Goal: Task Accomplishment & Management: Manage account settings

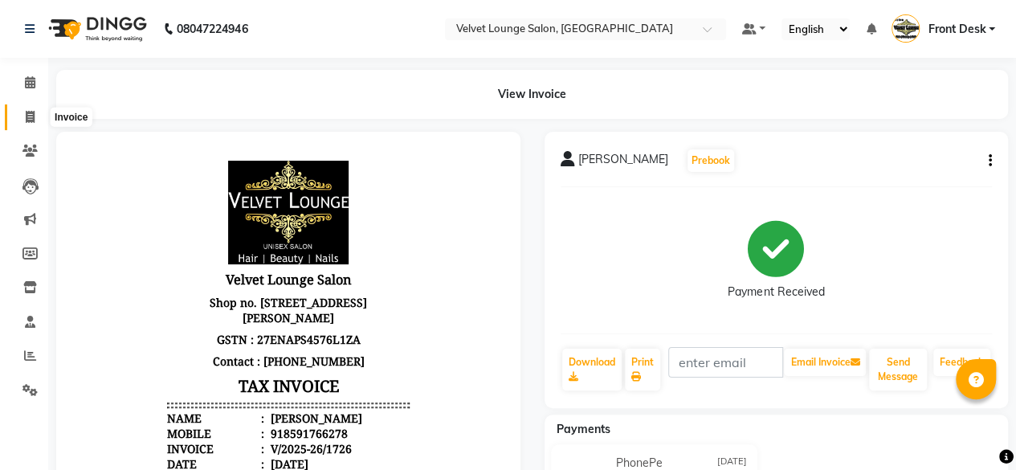
click at [32, 119] on icon at bounding box center [30, 117] width 9 height 12
select select "service"
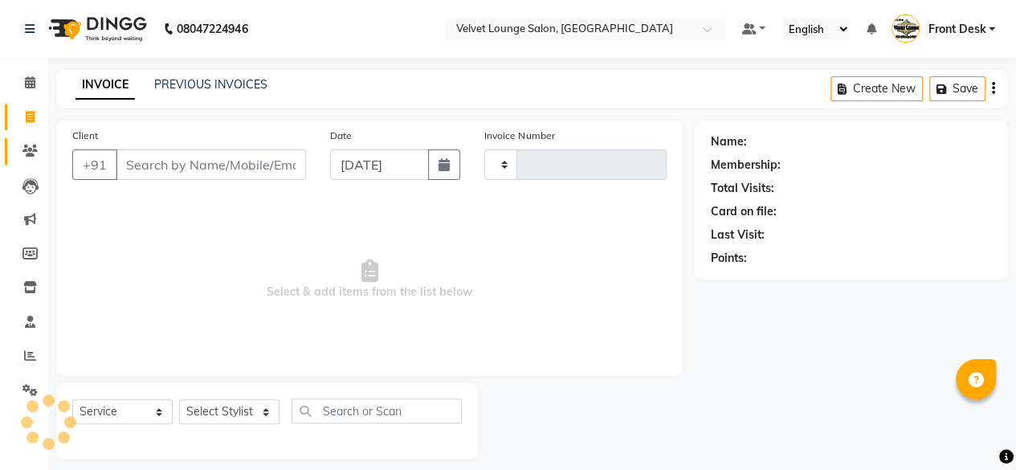
type input "1727"
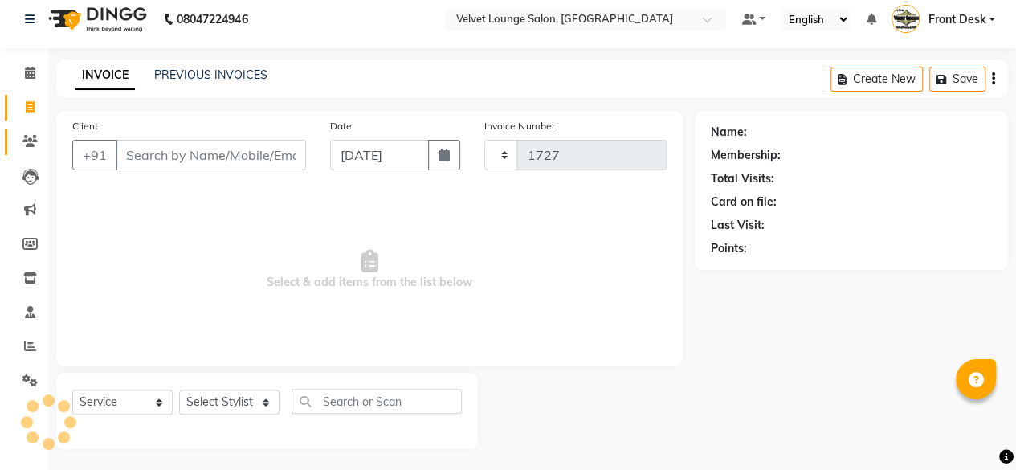
select select "5962"
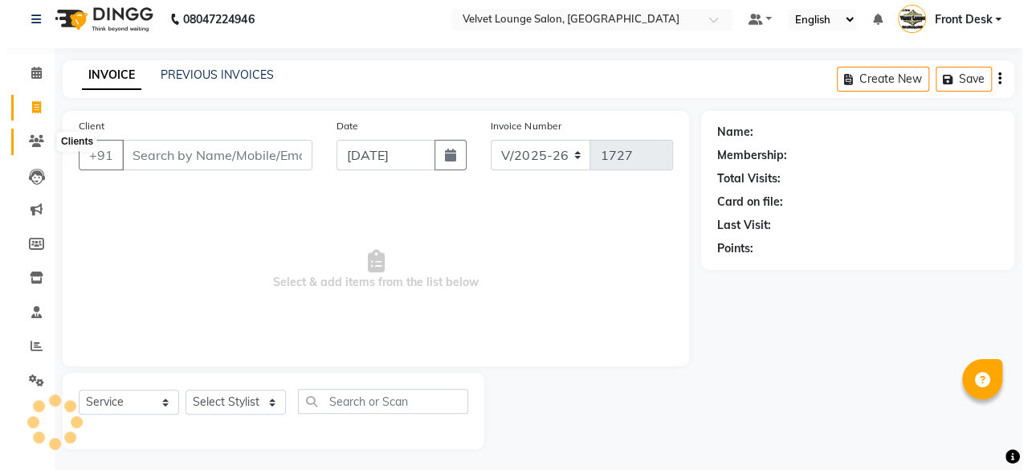
scroll to position [12, 0]
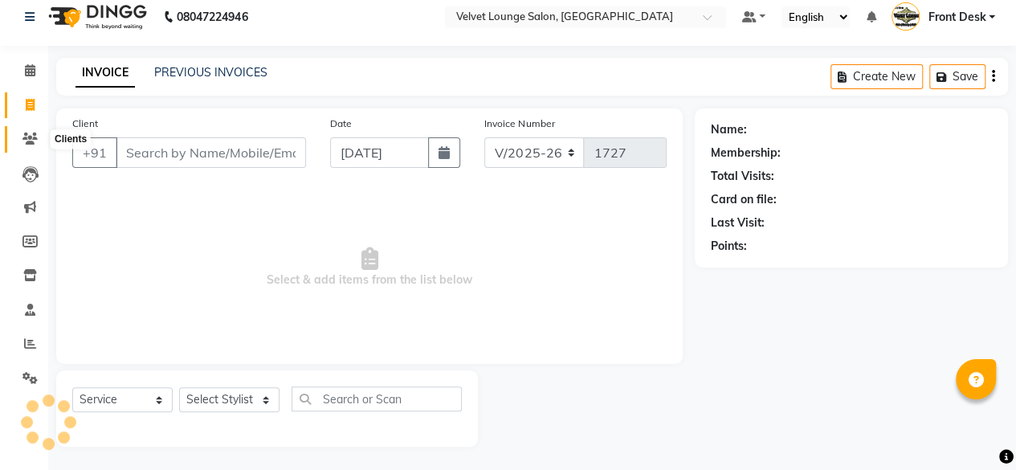
click at [36, 136] on icon at bounding box center [29, 138] width 15 height 12
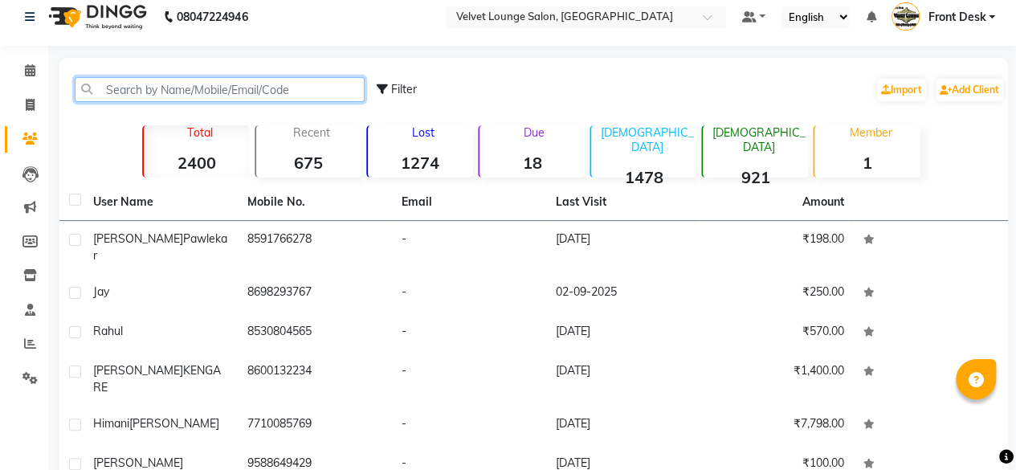
click at [136, 83] on input "text" at bounding box center [220, 89] width 290 height 25
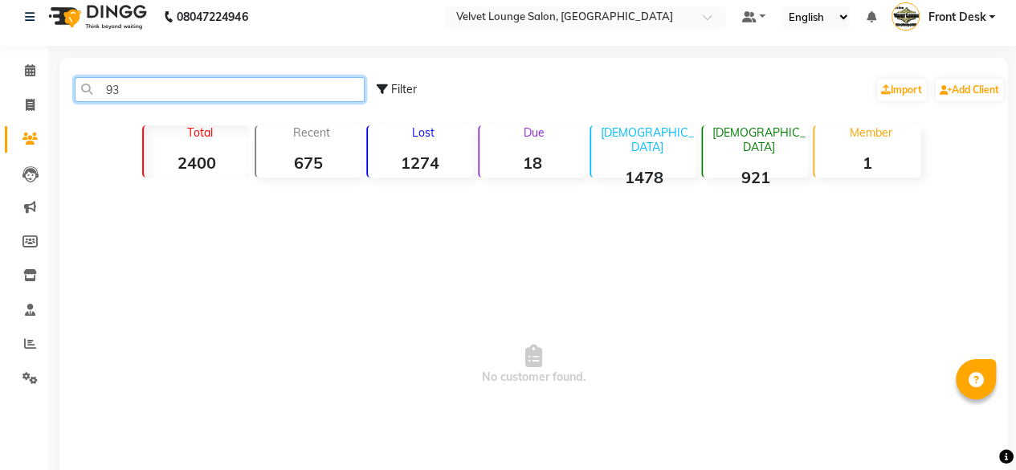
type input "9"
click at [190, 83] on input "9309326593" at bounding box center [220, 89] width 290 height 25
type input "9309326593"
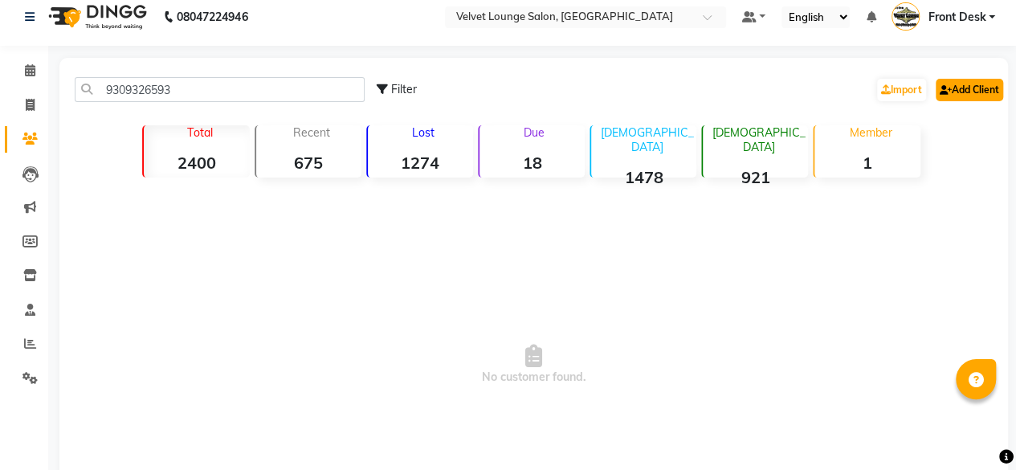
click at [975, 81] on link "Add Client" at bounding box center [968, 90] width 67 height 22
select select "22"
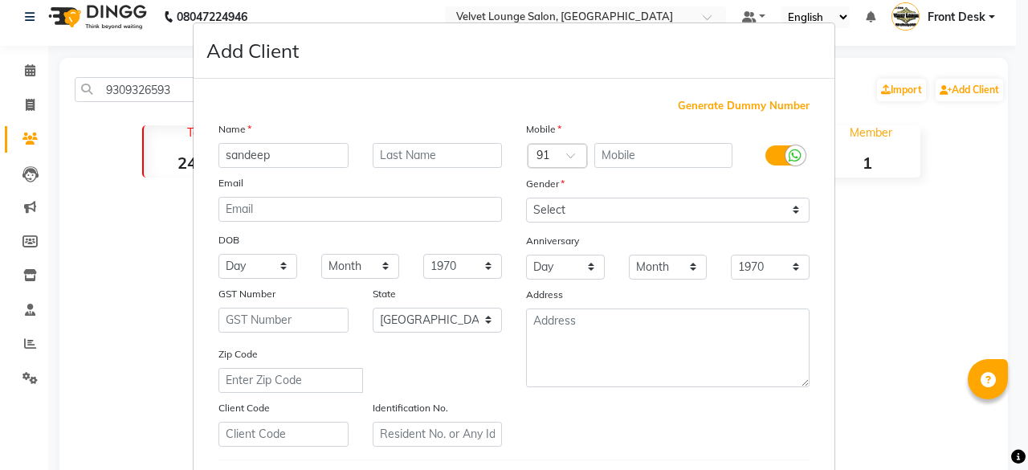
type input "sandeep"
click at [451, 158] on input "text" at bounding box center [437, 155] width 130 height 25
type input "verma"
click at [628, 155] on input "text" at bounding box center [663, 155] width 139 height 25
paste input "9309326593"
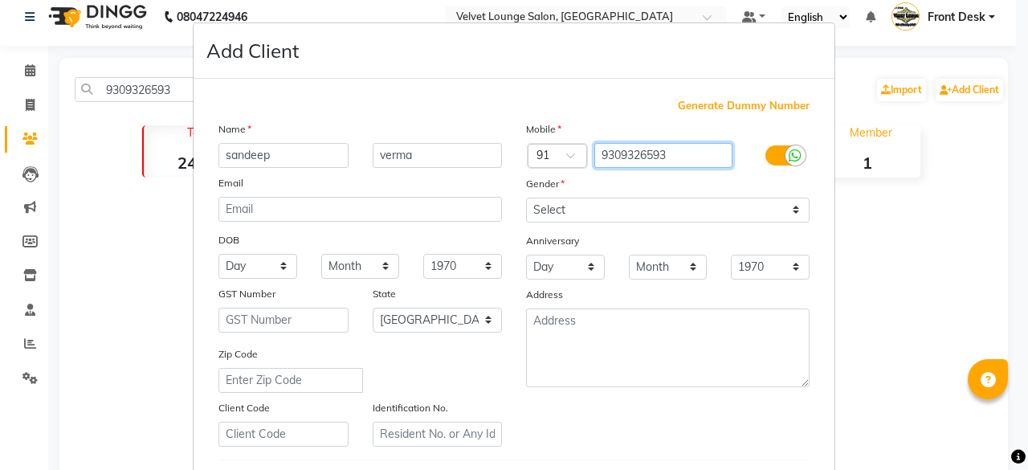
type input "9309326593"
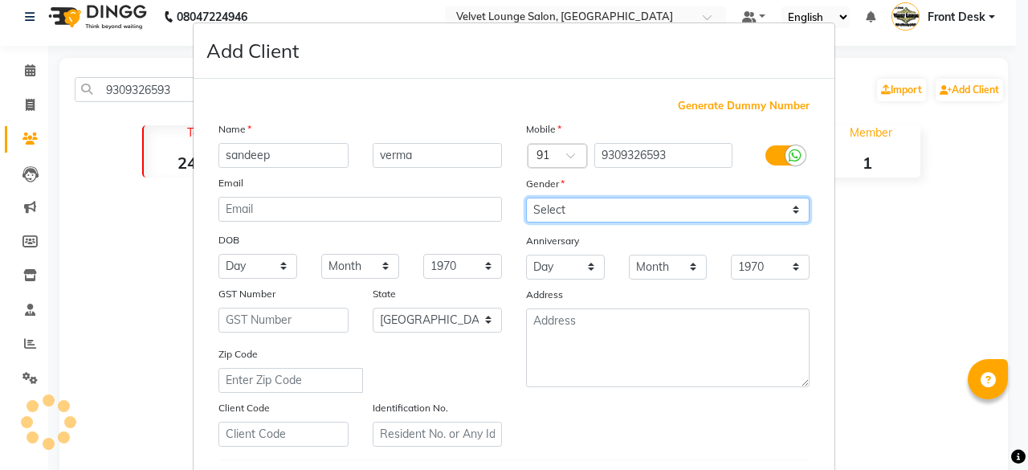
click at [586, 208] on select "Select Male Female Other Prefer Not To Say" at bounding box center [667, 209] width 283 height 25
select select "female"
click at [526, 197] on select "Select Male Female Other Prefer Not To Say" at bounding box center [667, 209] width 283 height 25
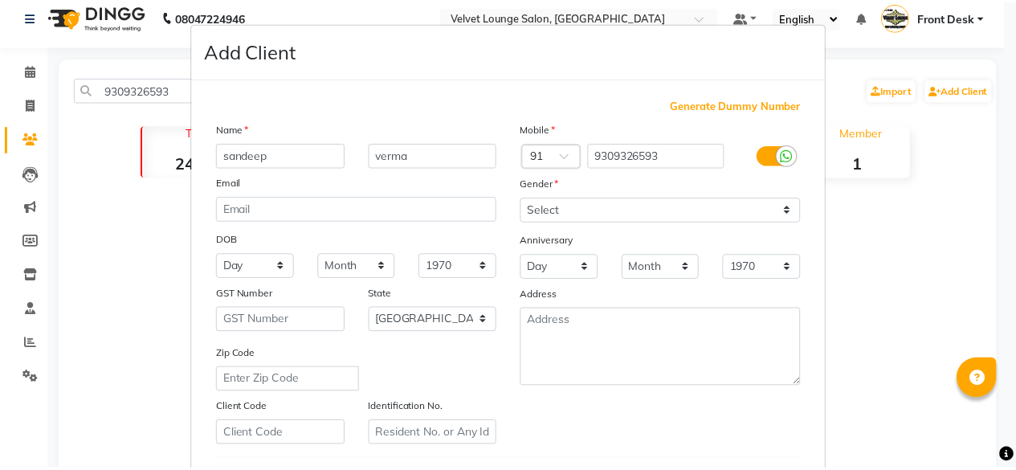
scroll to position [268, 0]
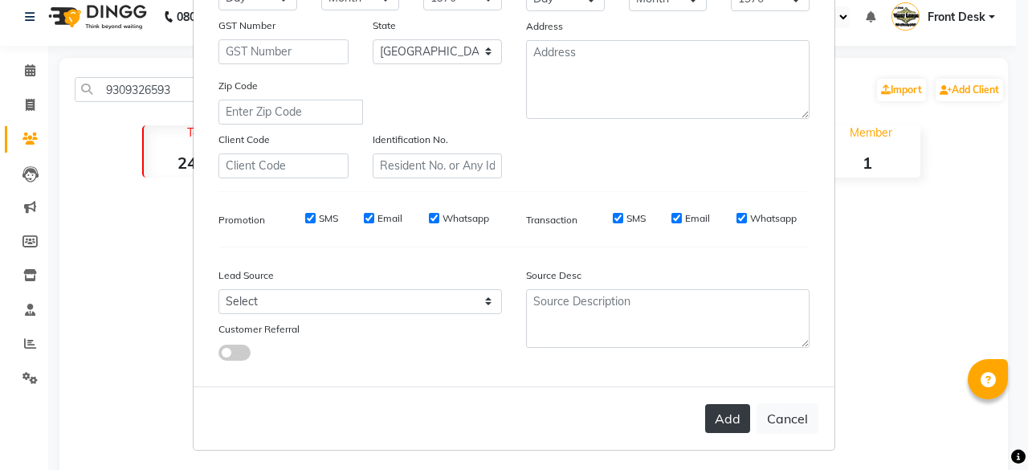
click at [706, 420] on button "Add" at bounding box center [727, 418] width 45 height 29
select select
select select "null"
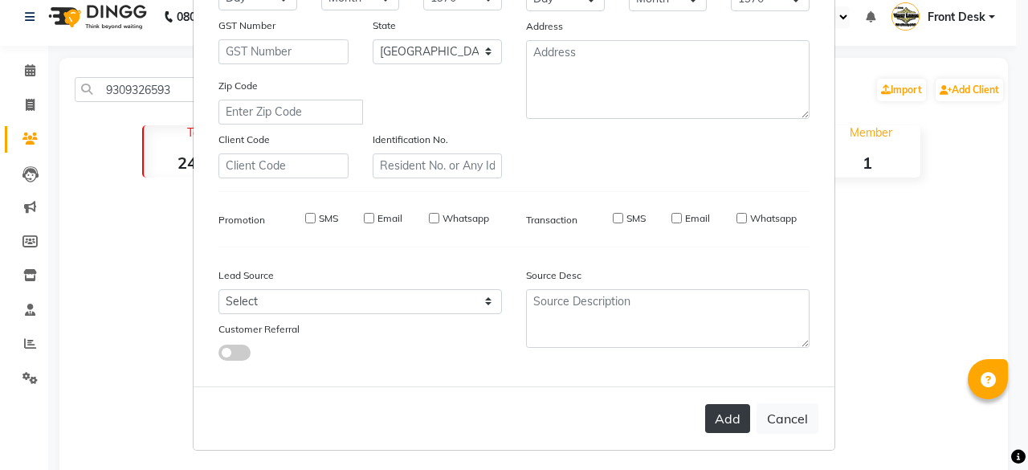
select select
checkbox input "false"
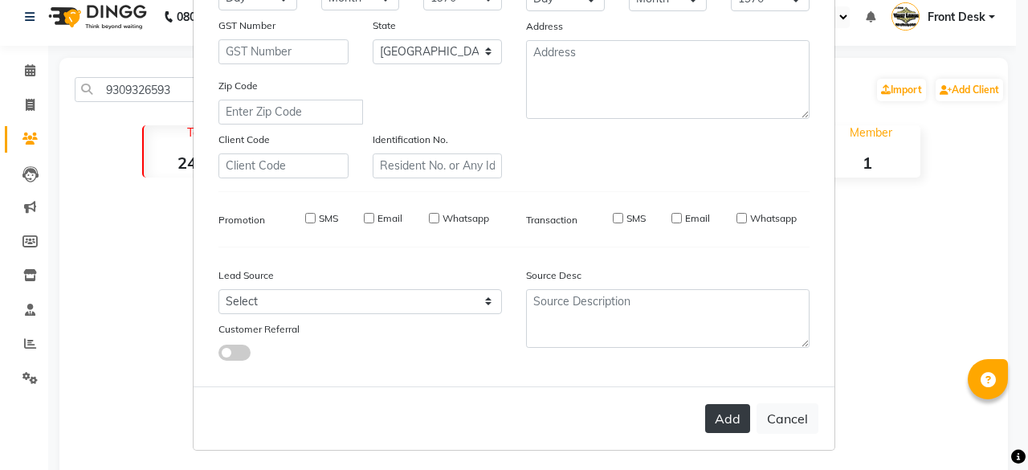
checkbox input "false"
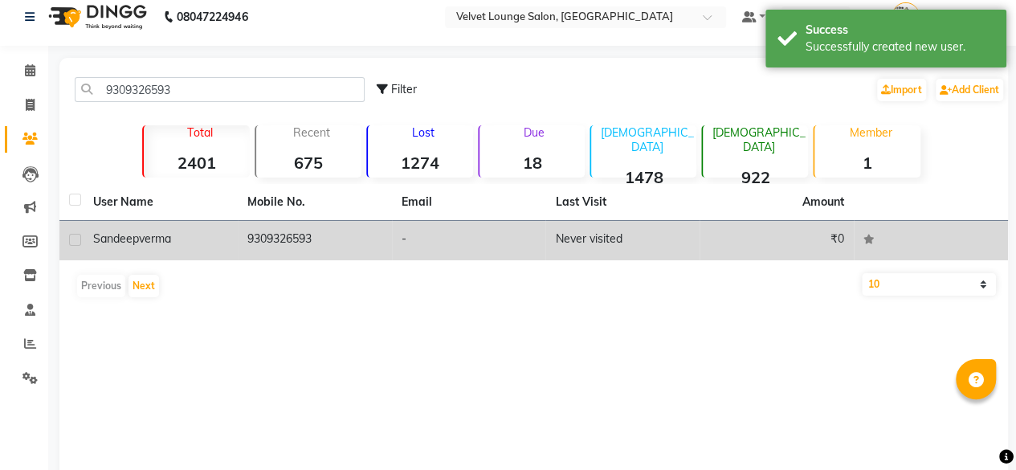
click at [567, 251] on td "Never visited" at bounding box center [622, 240] width 154 height 39
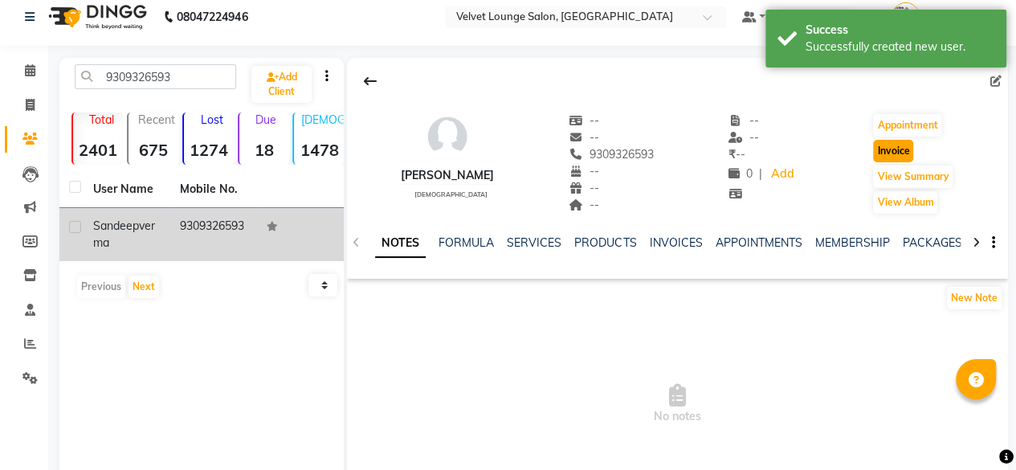
click at [885, 149] on button "Invoice" at bounding box center [893, 151] width 40 height 22
select select "5962"
select select "service"
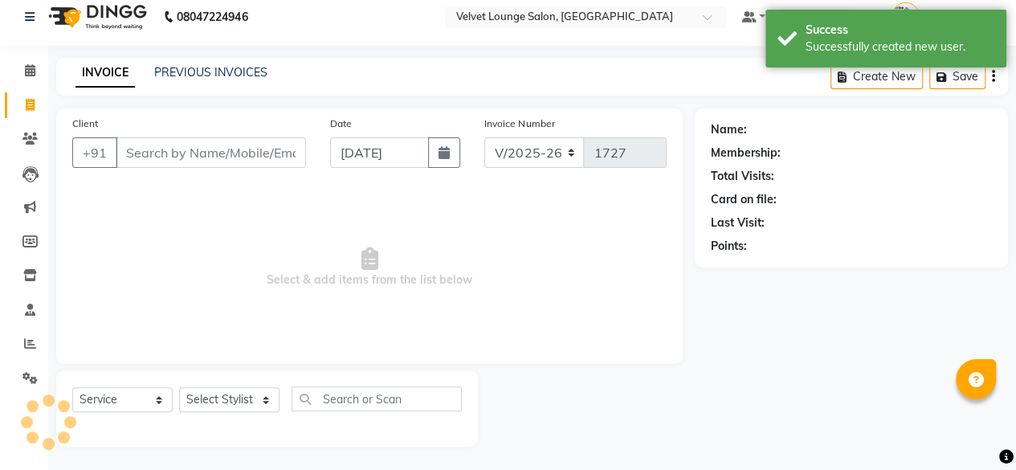
type input "9309326593"
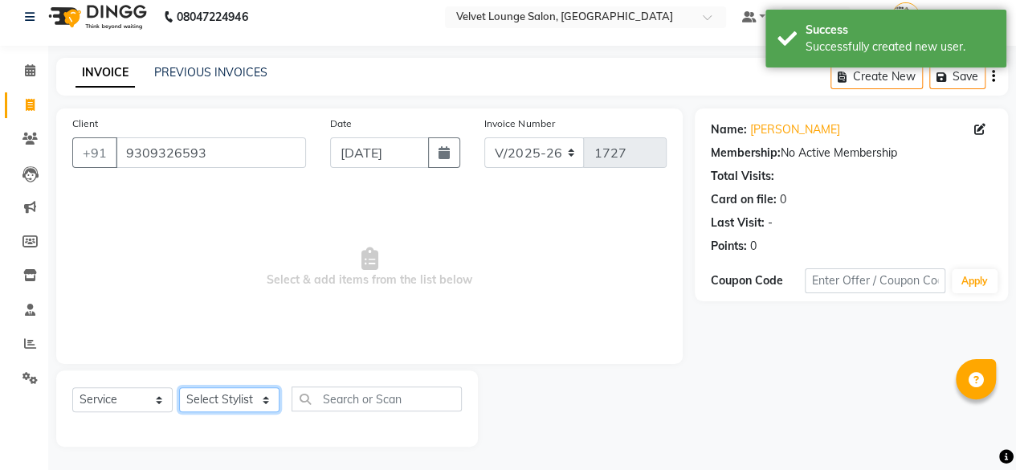
click at [226, 391] on select "Select Stylist Aadil zaher aman shah Arif ashish Front Desk Jaya jyoti madhu Ma…" at bounding box center [229, 399] width 100 height 25
select select "42846"
click at [179, 387] on select "Select Stylist Aadil zaher aman shah Arif ashish Front Desk Jaya jyoti madhu Ma…" at bounding box center [229, 399] width 100 height 25
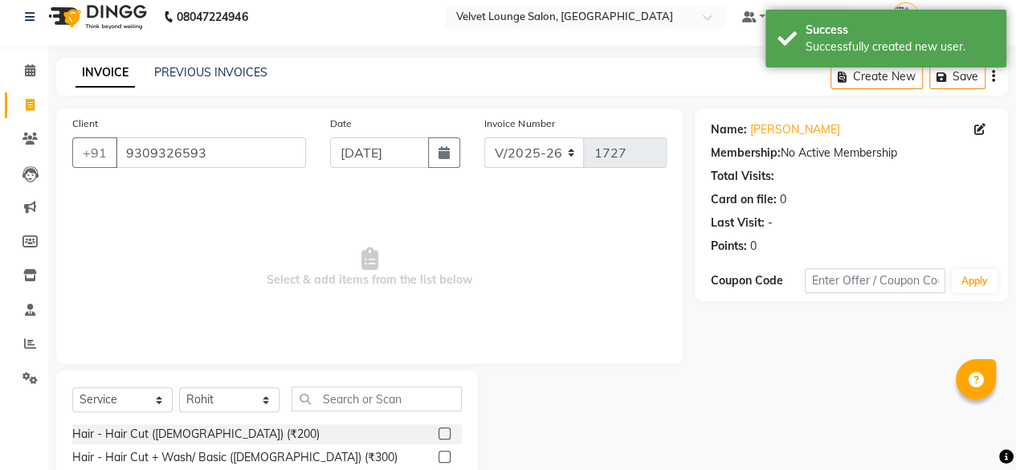
click at [438, 434] on label at bounding box center [444, 433] width 12 height 12
click at [438, 434] on input "checkbox" at bounding box center [443, 434] width 10 height 10
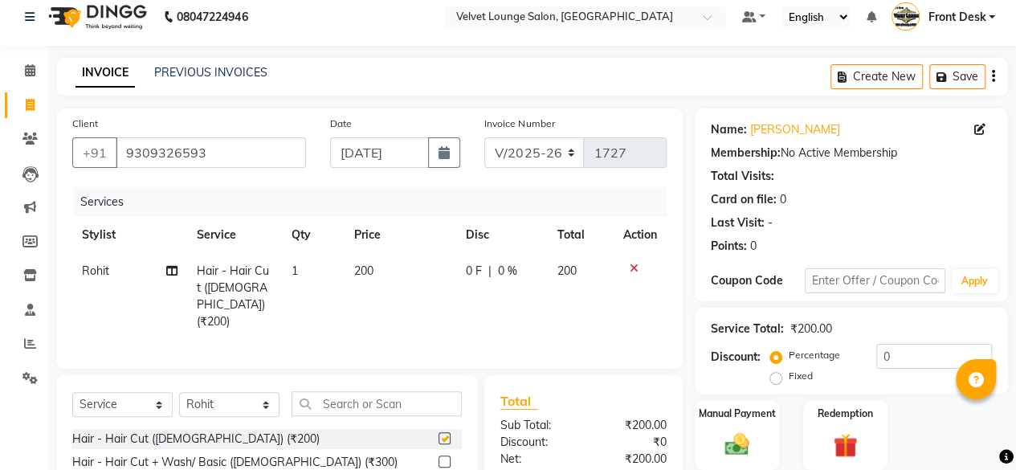
checkbox input "false"
click at [370, 395] on input "text" at bounding box center [376, 403] width 170 height 25
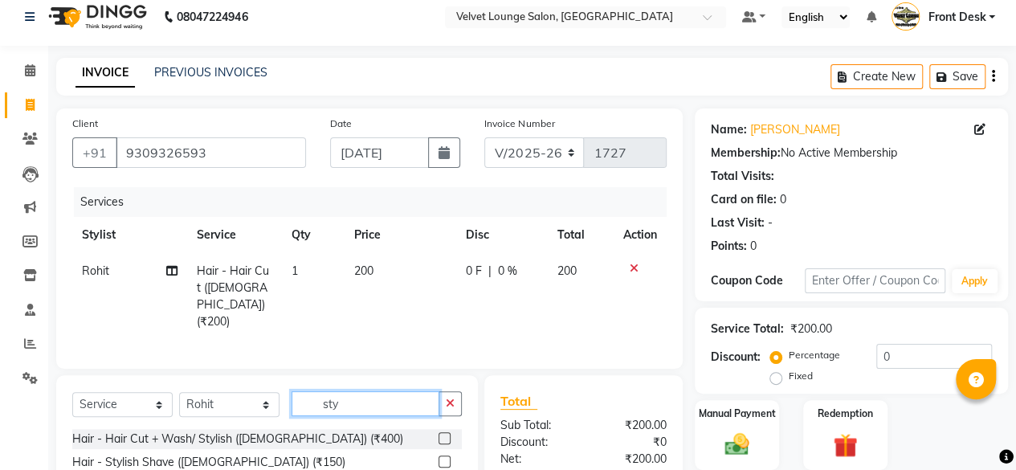
type input "sty"
click at [447, 455] on label at bounding box center [444, 461] width 12 height 12
click at [447, 457] on input "checkbox" at bounding box center [443, 462] width 10 height 10
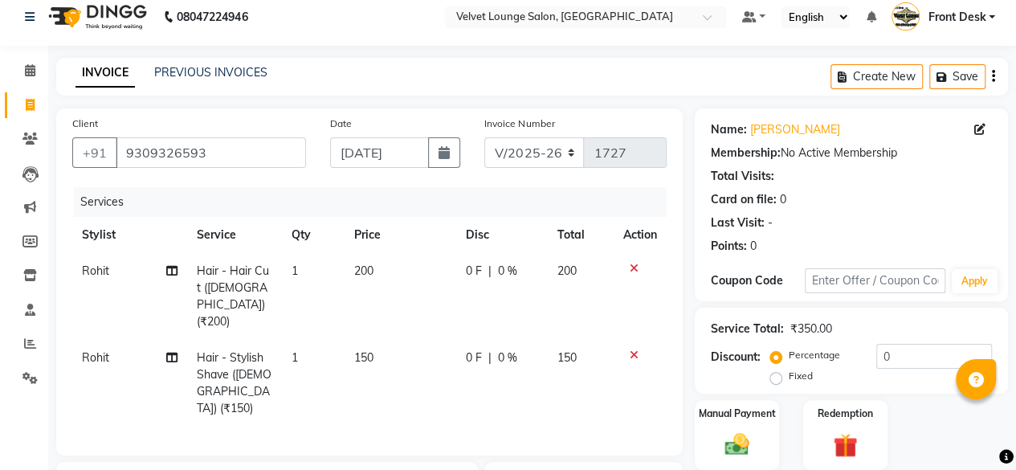
checkbox input "false"
click at [462, 340] on td "0 F | 0 %" at bounding box center [502, 383] width 92 height 87
select select "42846"
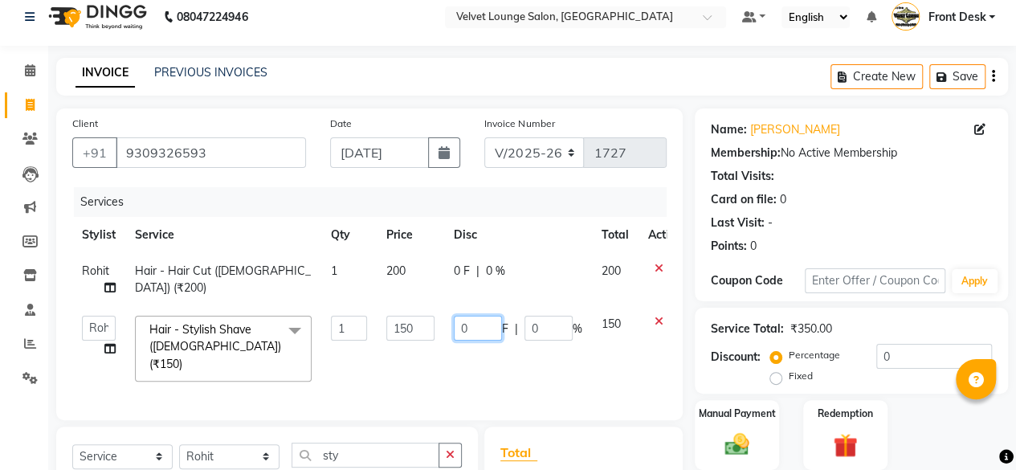
click at [458, 337] on input "0" at bounding box center [478, 327] width 48 height 25
type input "50"
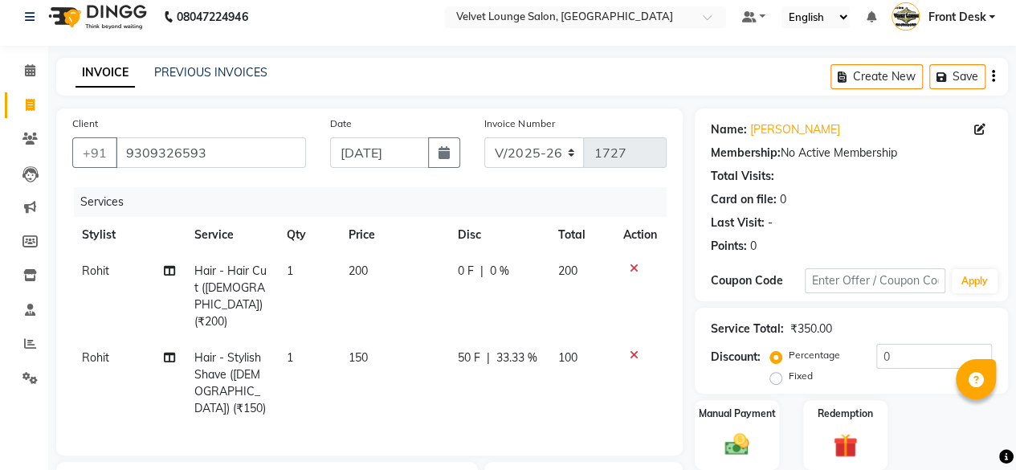
click at [450, 280] on td "0 F | 0 %" at bounding box center [498, 296] width 100 height 87
select select "42846"
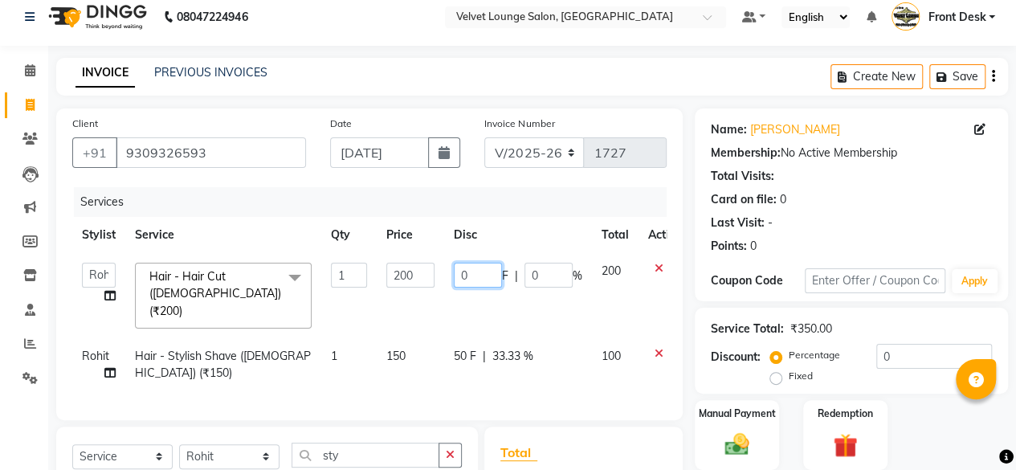
click at [458, 266] on input "0" at bounding box center [478, 275] width 48 height 25
type input "50"
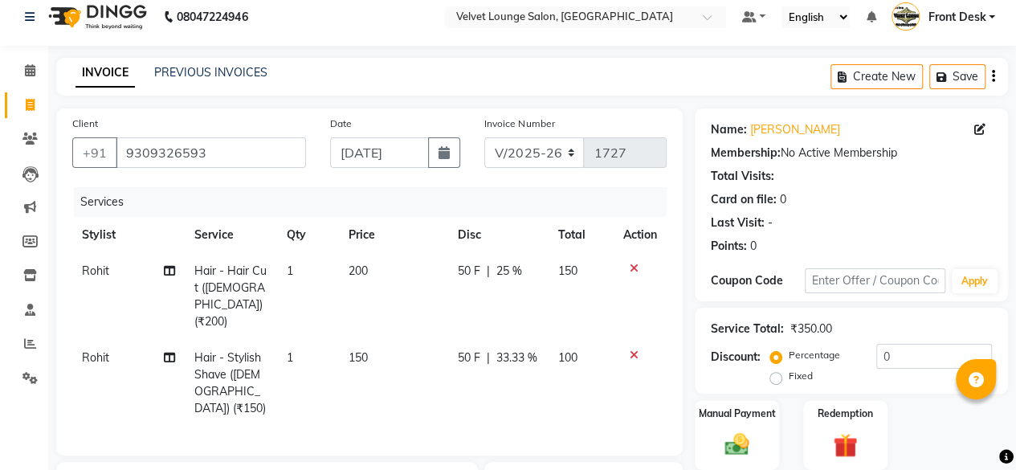
click at [542, 364] on td "50 F | 33.33 %" at bounding box center [498, 383] width 100 height 87
select select "42846"
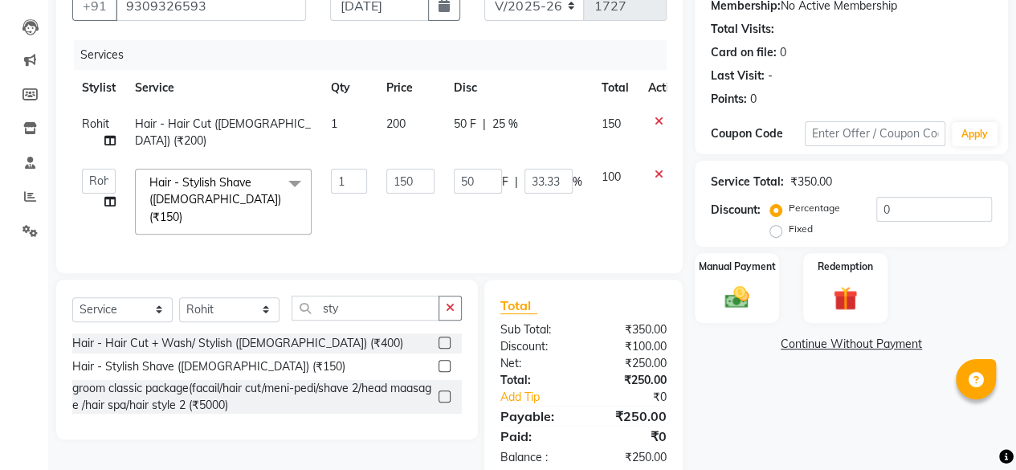
scroll to position [188, 0]
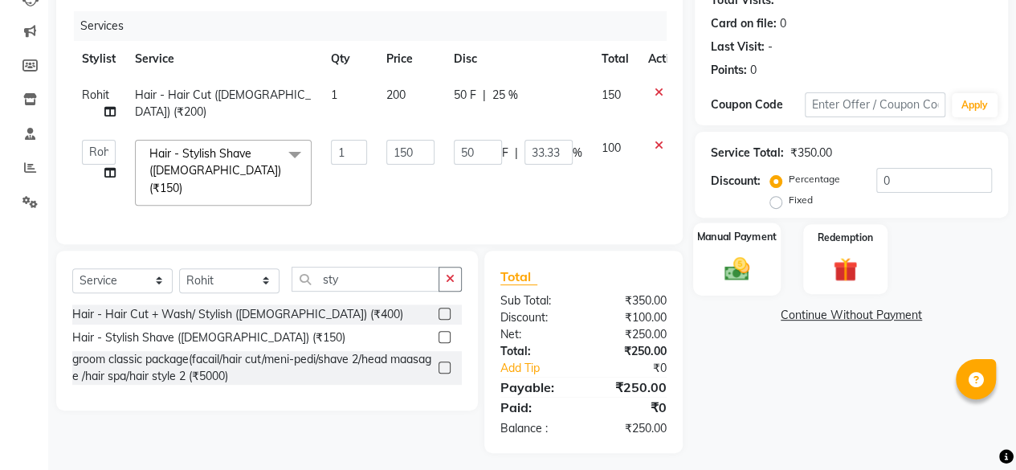
click at [703, 271] on div "Manual Payment" at bounding box center [737, 258] width 88 height 73
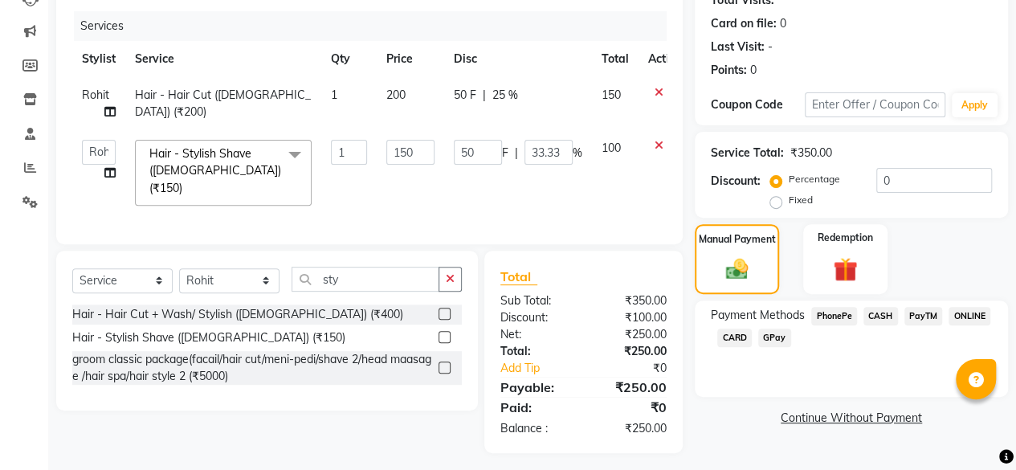
click at [843, 324] on span "PhonePe" at bounding box center [834, 316] width 46 height 18
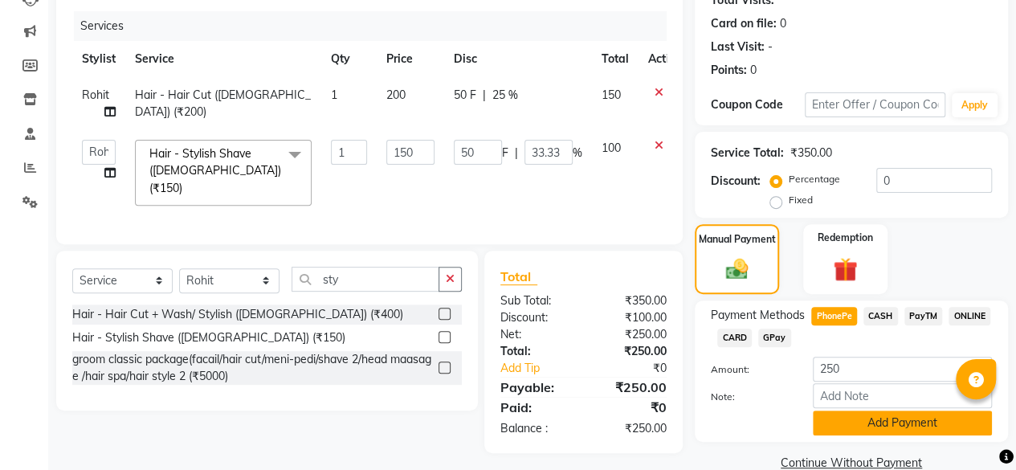
click at [883, 413] on button "Add Payment" at bounding box center [901, 422] width 179 height 25
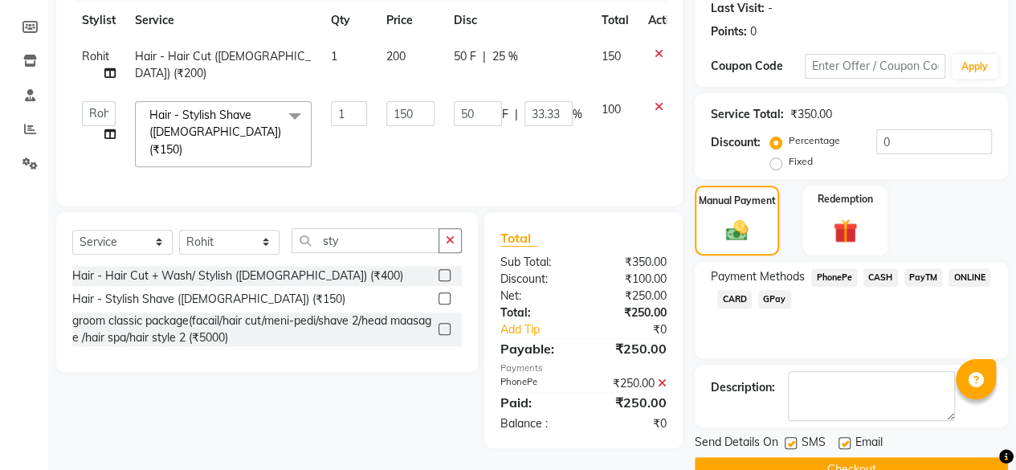
scroll to position [260, 0]
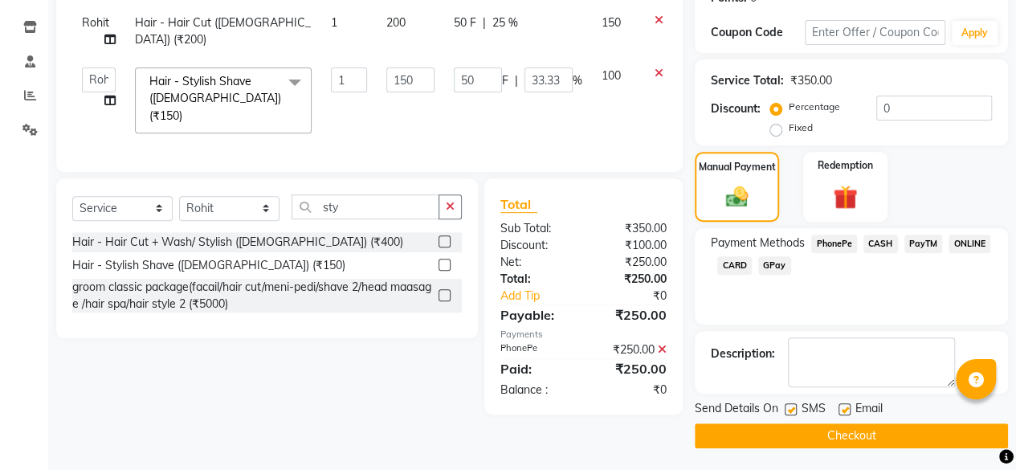
click at [908, 441] on button "Checkout" at bounding box center [850, 435] width 313 height 25
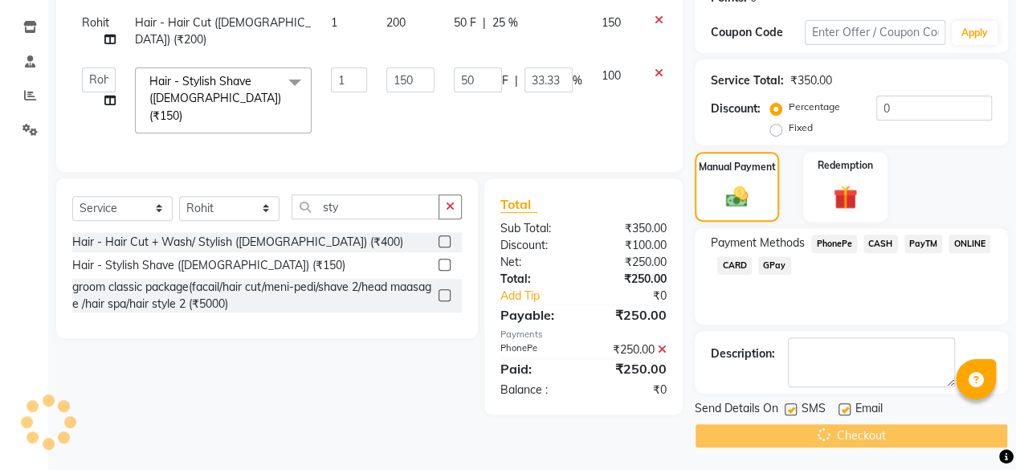
drag, startPoint x: 908, startPoint y: 441, endPoint x: 379, endPoint y: 332, distance: 540.2
click at [379, 332] on div "Client +91 9309326593 Date 03-09-2025 Invoice Number V/2025 V/2025-26 1727 Serv…" at bounding box center [531, 154] width 975 height 588
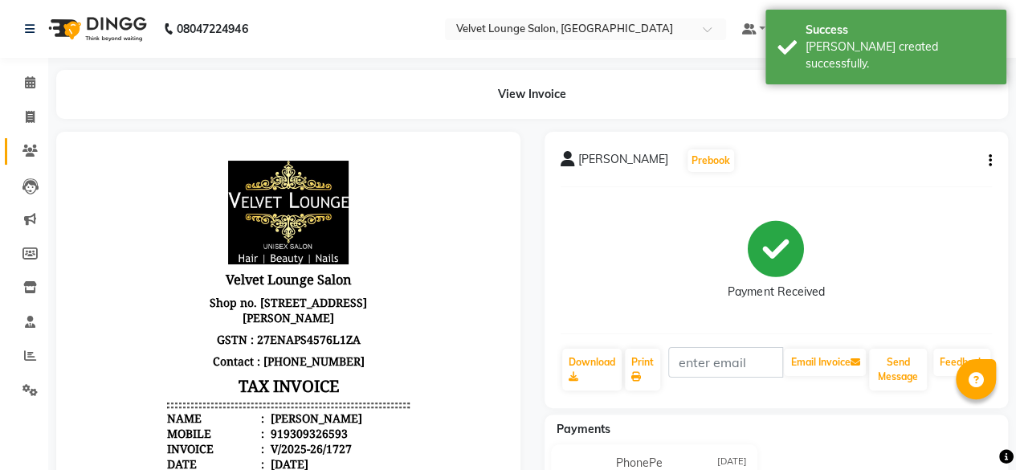
click at [17, 164] on link "Clients" at bounding box center [24, 151] width 39 height 26
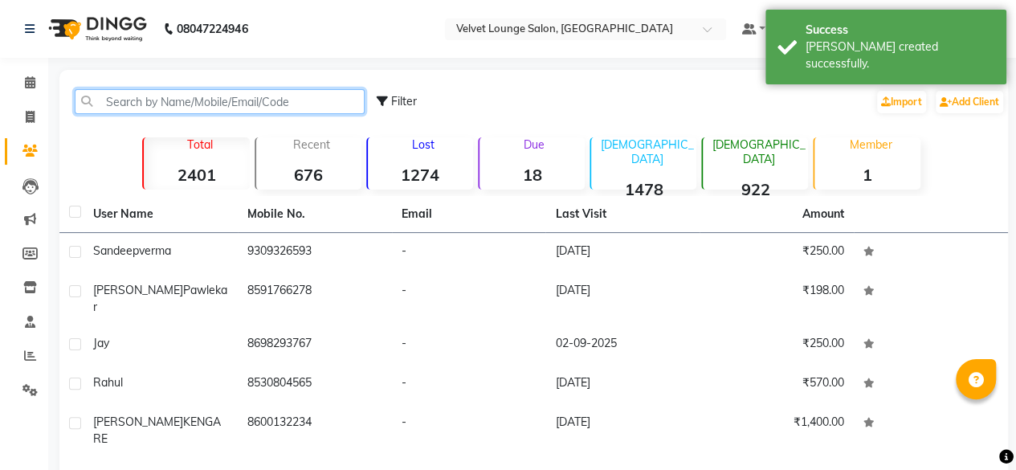
click at [165, 96] on input "text" at bounding box center [220, 101] width 290 height 25
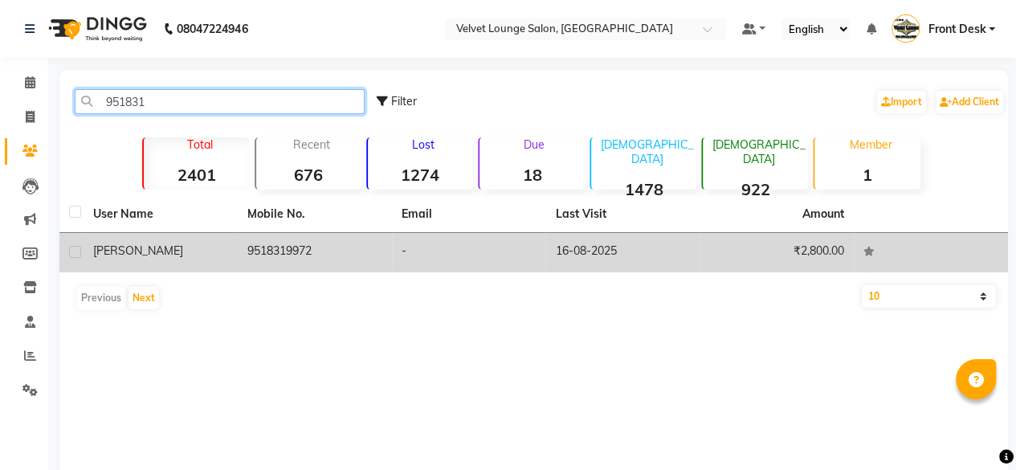
type input "951831"
click at [515, 245] on td "-" at bounding box center [469, 252] width 154 height 39
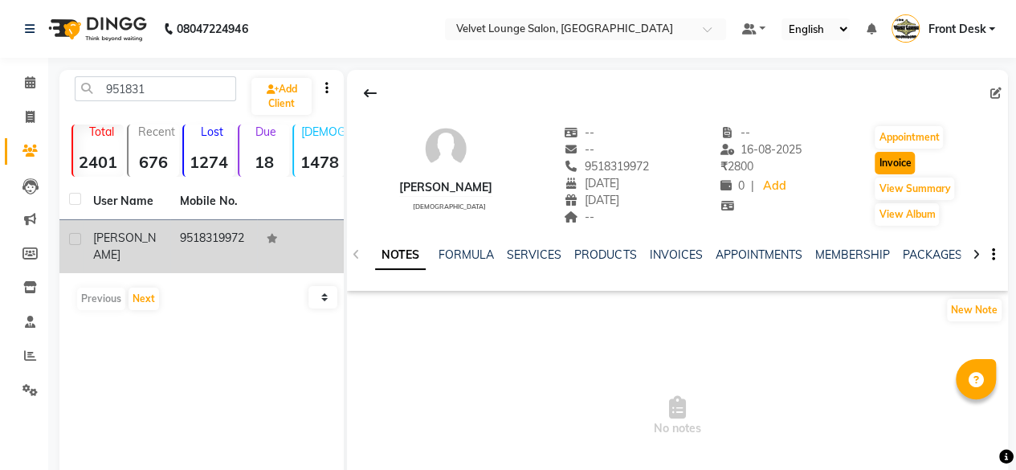
click at [891, 162] on button "Invoice" at bounding box center [894, 163] width 40 height 22
select select "5962"
select select "service"
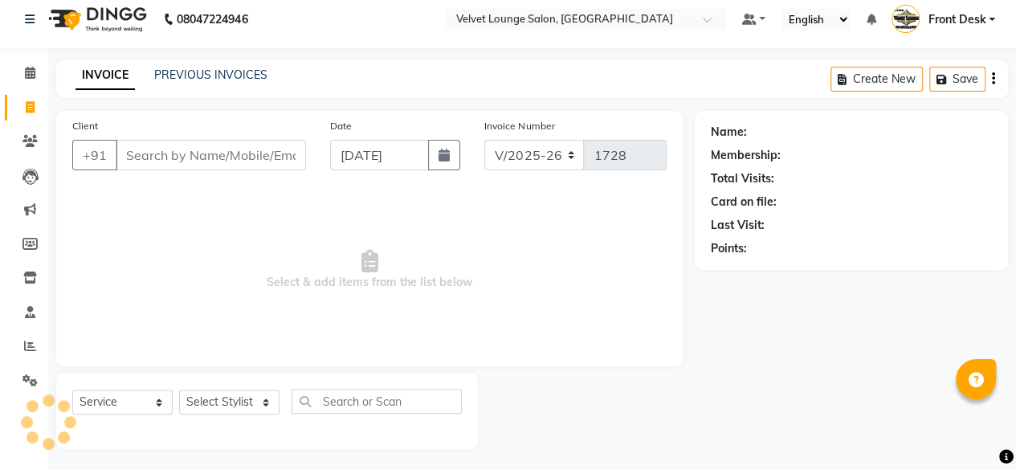
scroll to position [12, 0]
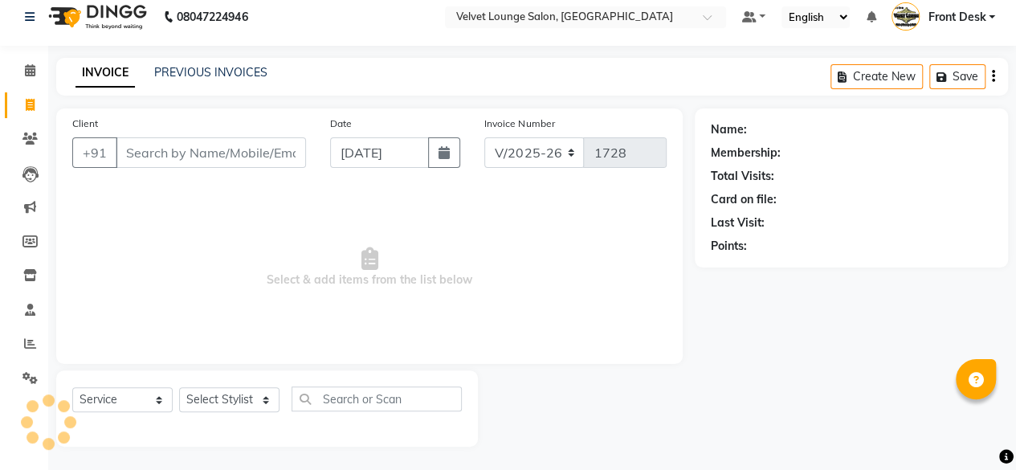
type input "9518319972"
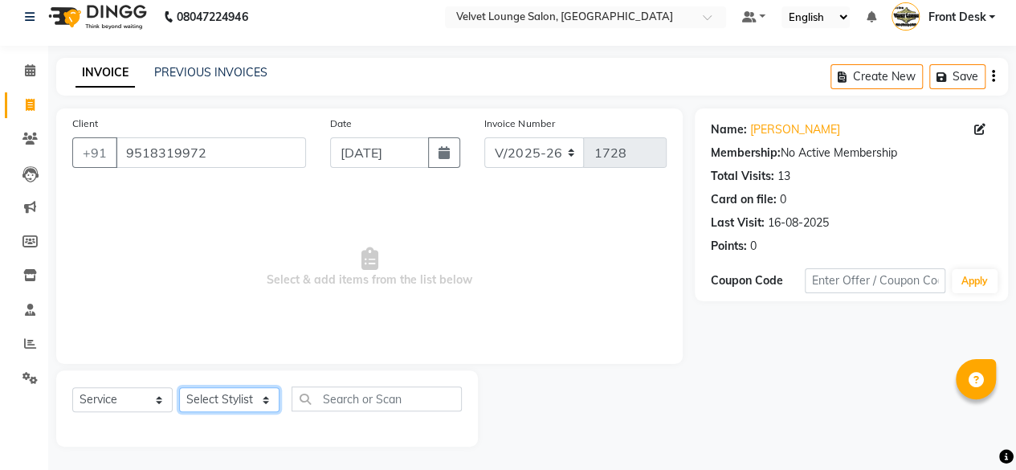
click at [234, 408] on select "Select Stylist Aadil zaher aman shah Arif ashish Front Desk Jaya jyoti madhu Ma…" at bounding box center [229, 399] width 100 height 25
select select "42846"
click at [179, 387] on select "Select Stylist Aadil zaher aman shah Arif ashish Front Desk Jaya jyoti madhu Ma…" at bounding box center [229, 399] width 100 height 25
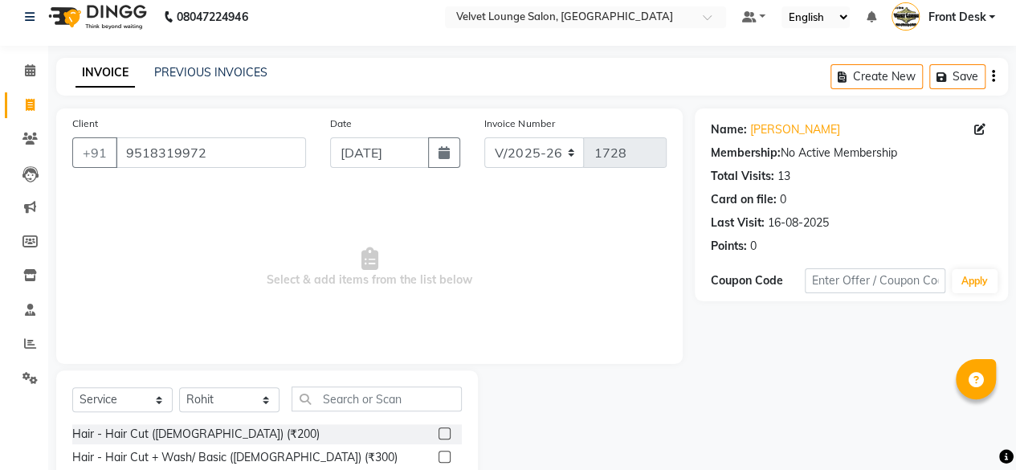
click at [230, 272] on span "Select & add items from the list below" at bounding box center [369, 267] width 594 height 161
click at [438, 433] on label at bounding box center [444, 433] width 12 height 12
click at [438, 433] on input "checkbox" at bounding box center [443, 434] width 10 height 10
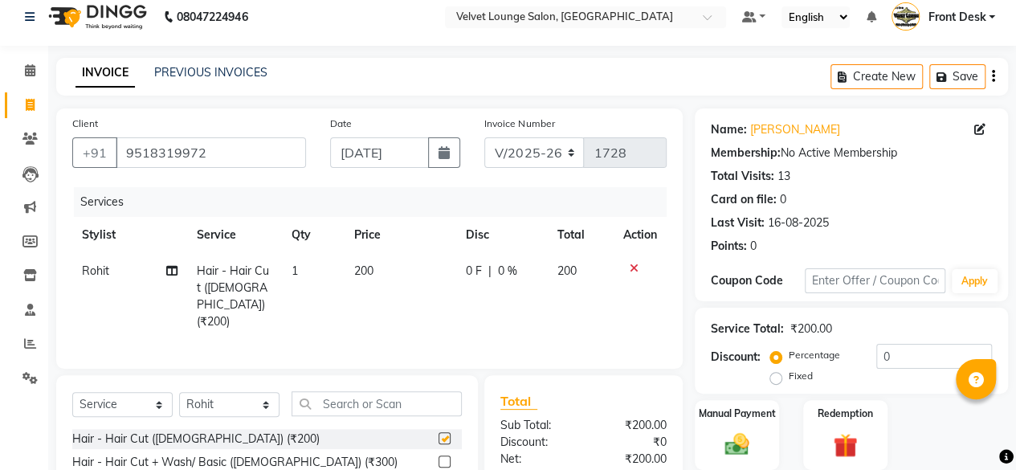
checkbox input "false"
click at [466, 267] on span "0 F" at bounding box center [474, 271] width 16 height 17
select select "42846"
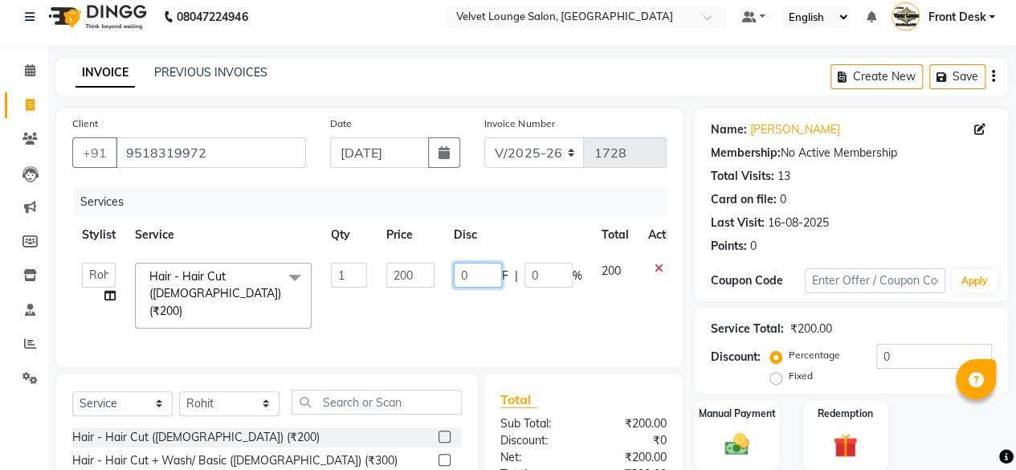
click at [454, 279] on input "0" at bounding box center [478, 275] width 48 height 25
type input "100"
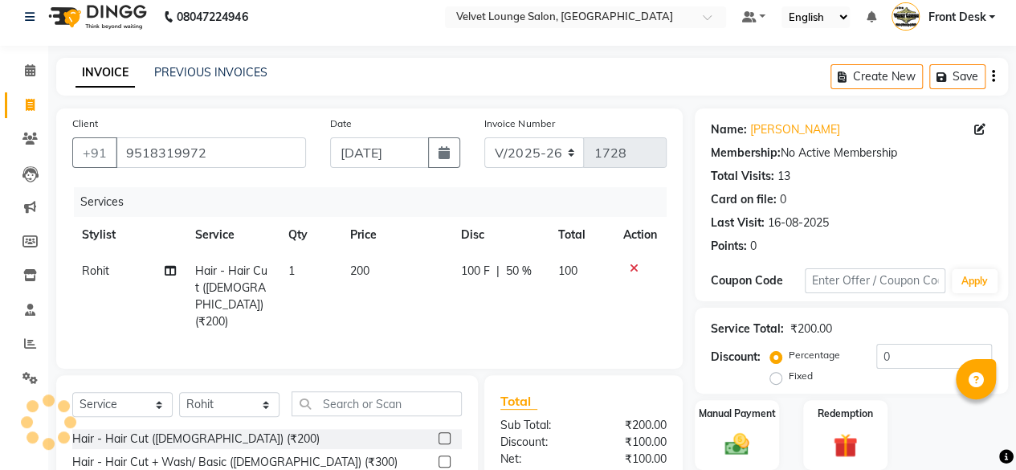
click at [679, 393] on div "Total Sub Total: ₹200.00 Discount: ₹100.00 Net: ₹100.00 Total: ₹100.00 Add Tip …" at bounding box center [583, 476] width 198 height 202
click at [713, 415] on label "Manual Payment" at bounding box center [737, 412] width 80 height 15
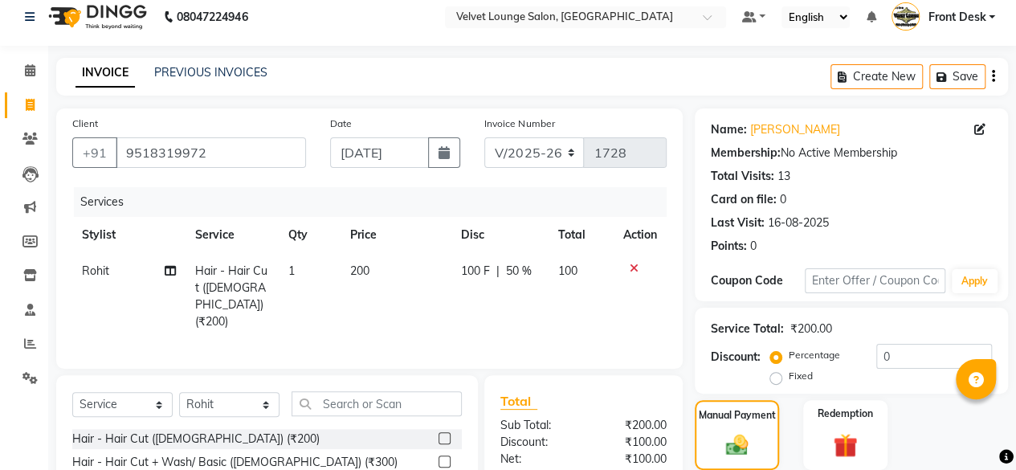
scroll to position [173, 0]
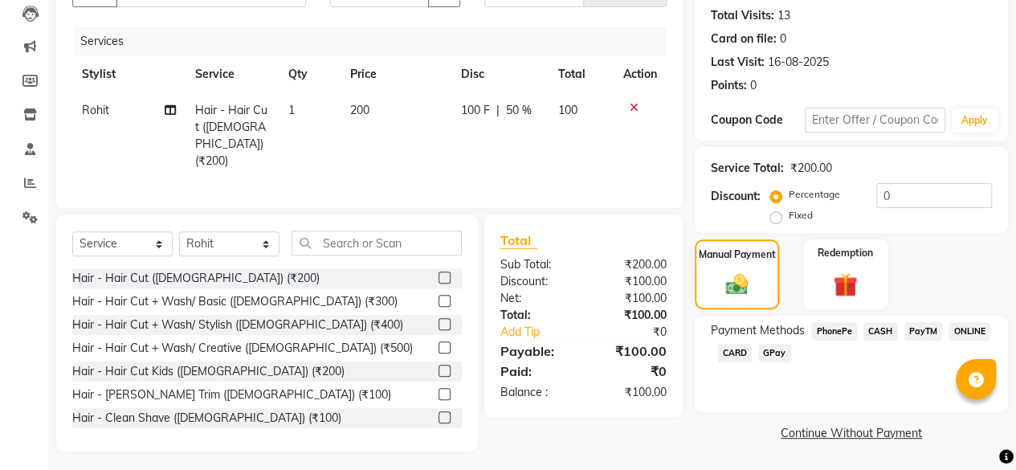
click at [868, 334] on span "CASH" at bounding box center [880, 331] width 35 height 18
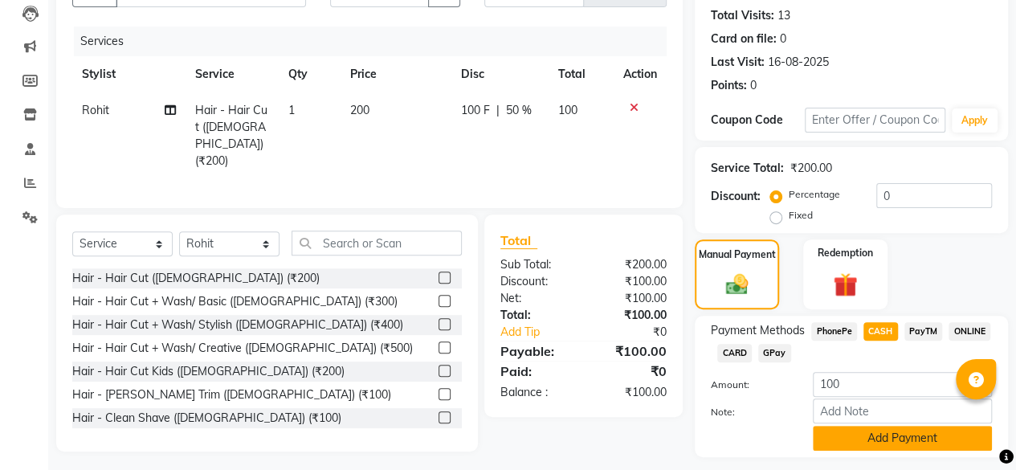
click at [856, 428] on button "Add Payment" at bounding box center [901, 437] width 179 height 25
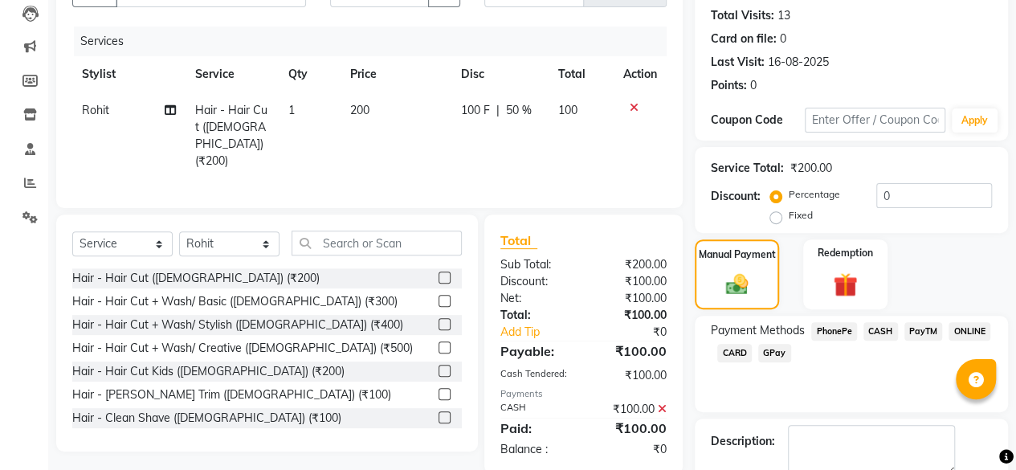
scroll to position [260, 0]
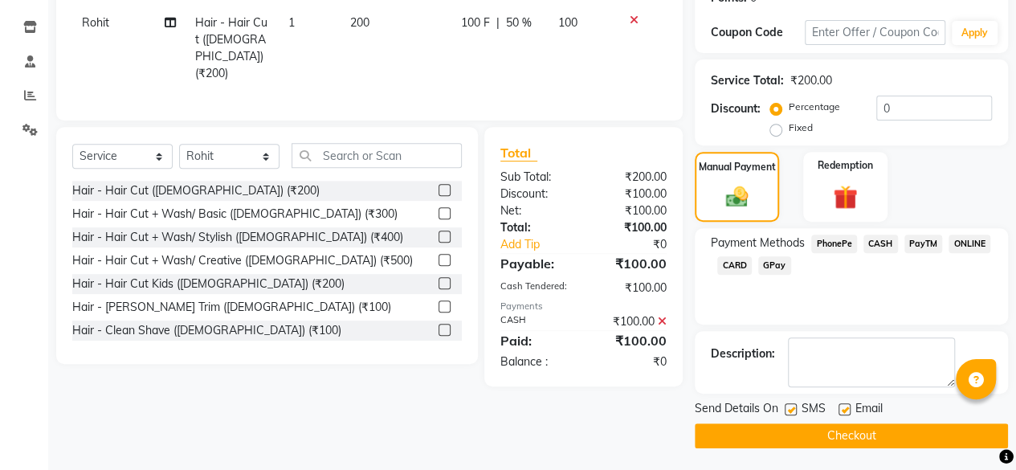
click at [915, 433] on button "Checkout" at bounding box center [850, 435] width 313 height 25
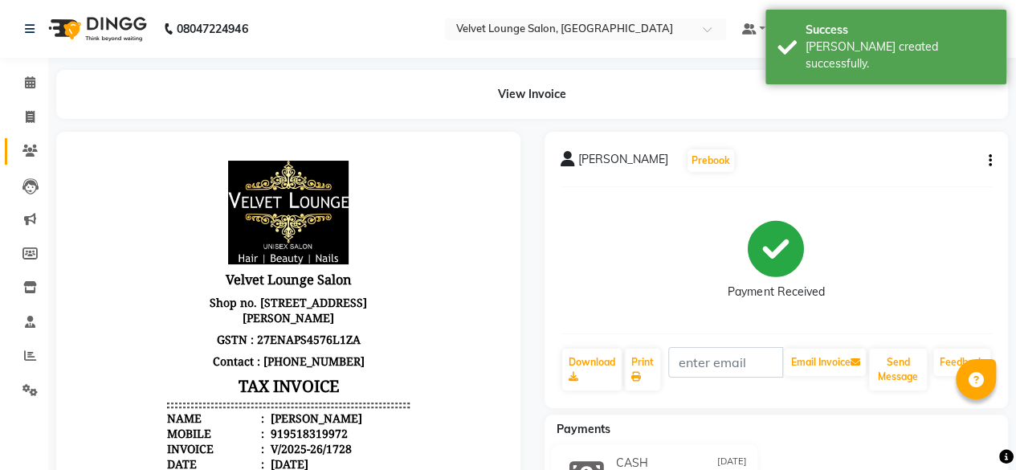
click at [21, 152] on span at bounding box center [30, 151] width 28 height 18
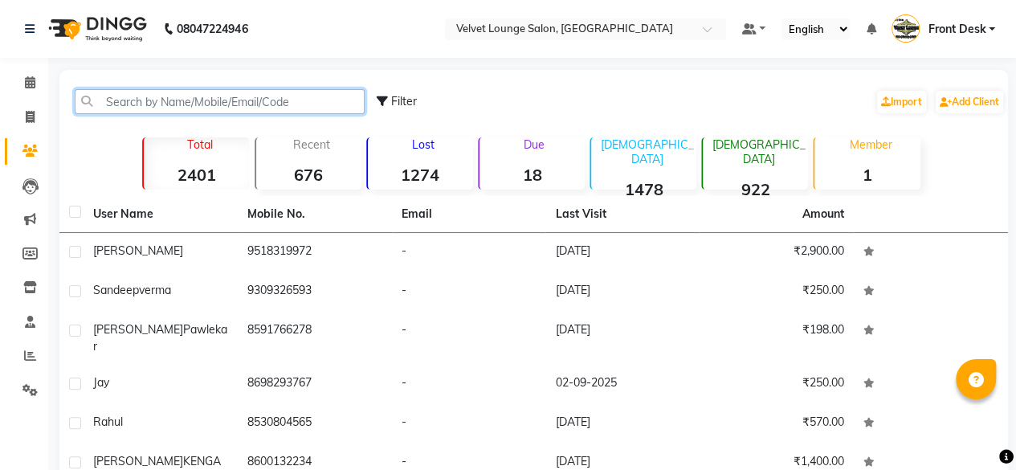
click at [109, 107] on input "text" at bounding box center [220, 101] width 290 height 25
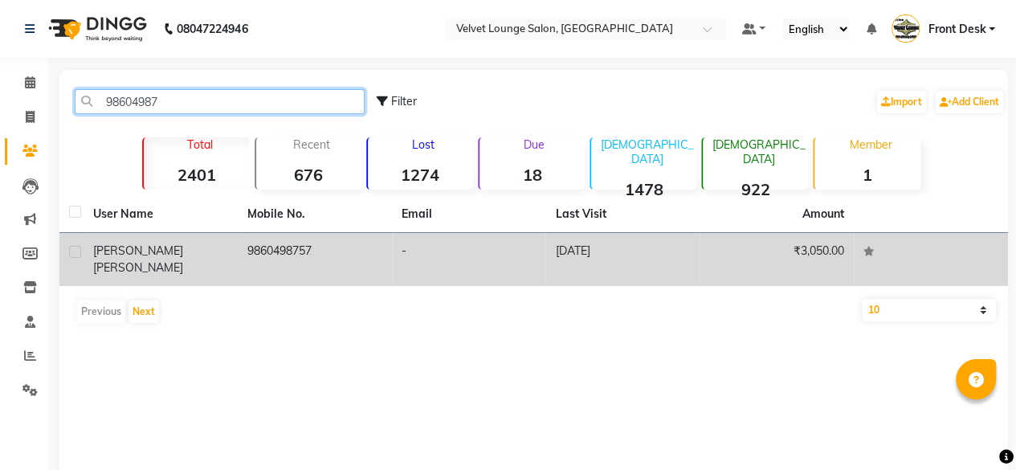
type input "98604987"
click at [513, 251] on td "-" at bounding box center [469, 259] width 154 height 53
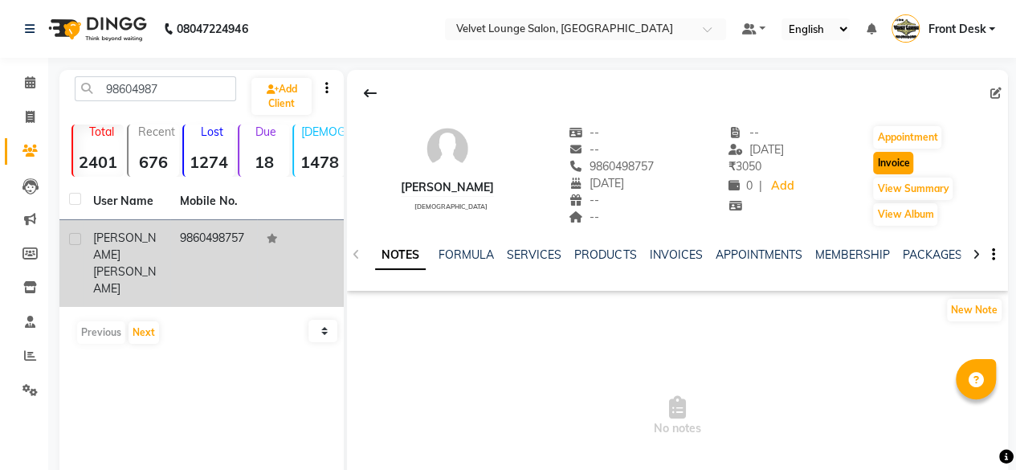
click at [899, 168] on button "Invoice" at bounding box center [893, 163] width 40 height 22
select select "service"
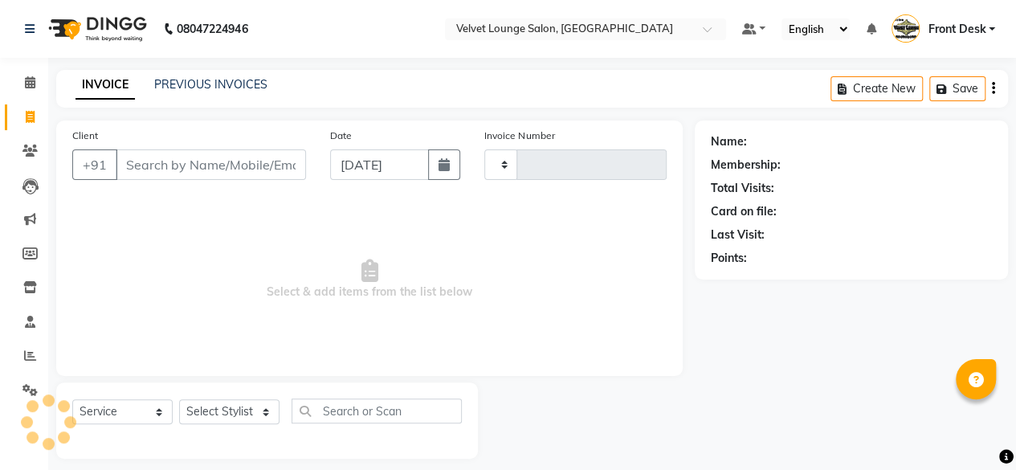
type input "1729"
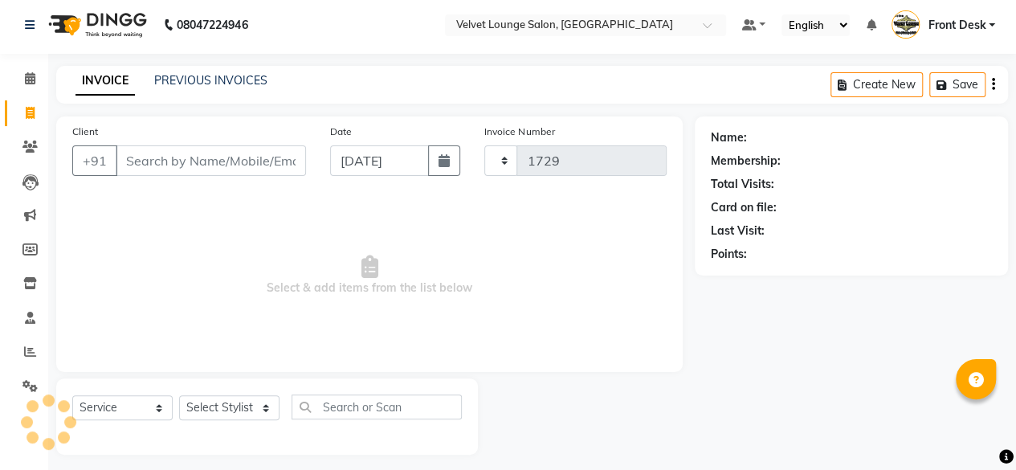
select select "5962"
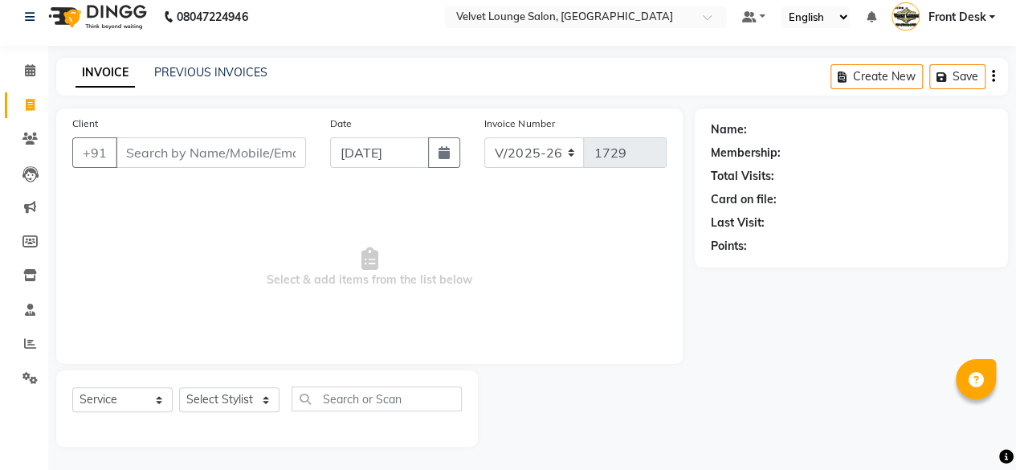
type input "9860498757"
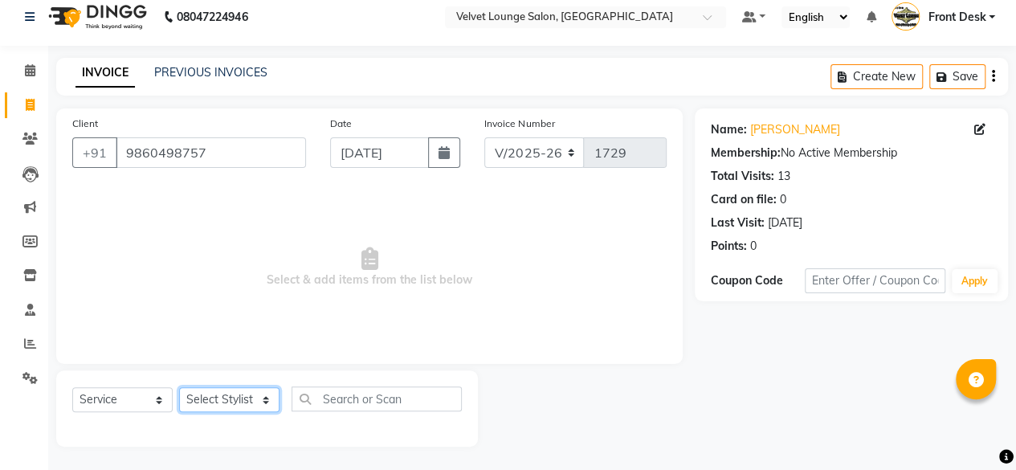
click at [206, 399] on select "Select Stylist Aadil zaher aman shah Arif ashish Front Desk Jaya jyoti madhu Ma…" at bounding box center [229, 399] width 100 height 25
select select "42846"
click at [179, 387] on select "Select Stylist Aadil zaher aman shah Arif ashish Front Desk Jaya jyoti madhu Ma…" at bounding box center [229, 399] width 100 height 25
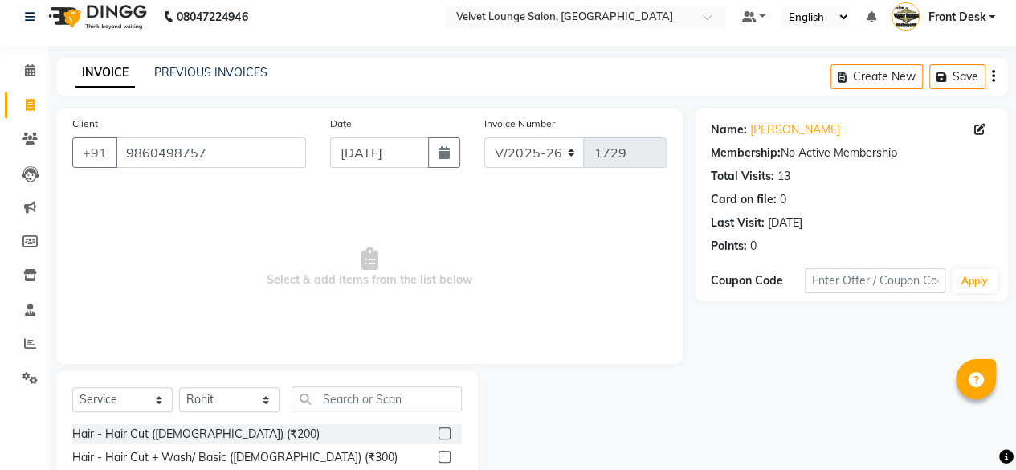
click at [438, 434] on label at bounding box center [444, 433] width 12 height 12
click at [438, 434] on input "checkbox" at bounding box center [443, 434] width 10 height 10
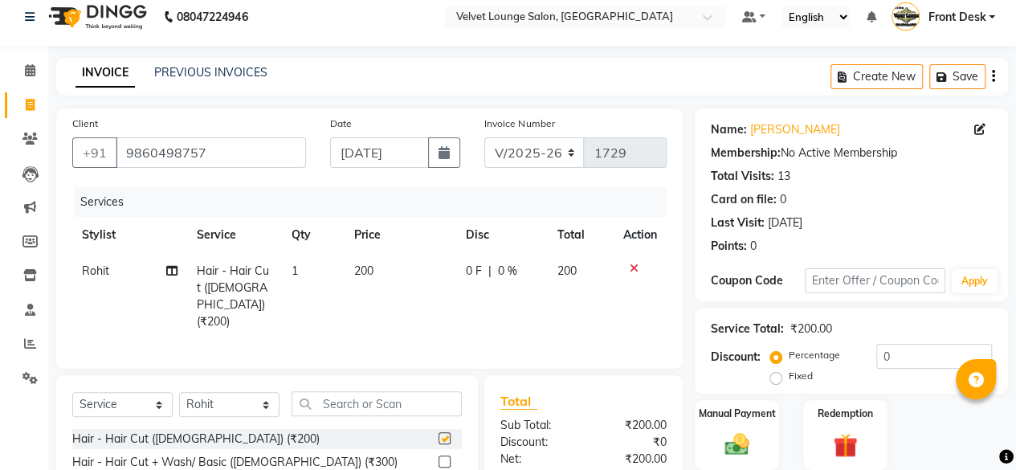
checkbox input "false"
click at [363, 405] on input "text" at bounding box center [376, 403] width 170 height 25
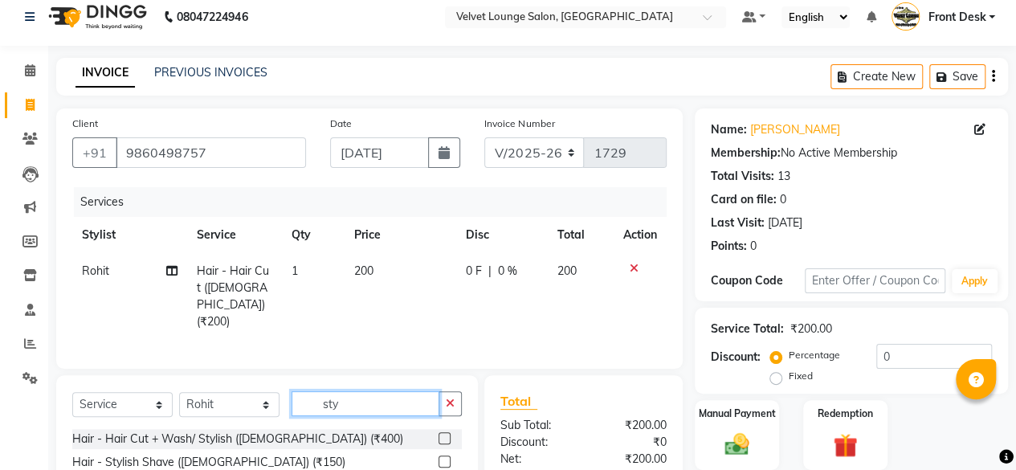
type input "sty"
click at [446, 455] on label at bounding box center [444, 461] width 12 height 12
click at [446, 457] on input "checkbox" at bounding box center [443, 462] width 10 height 10
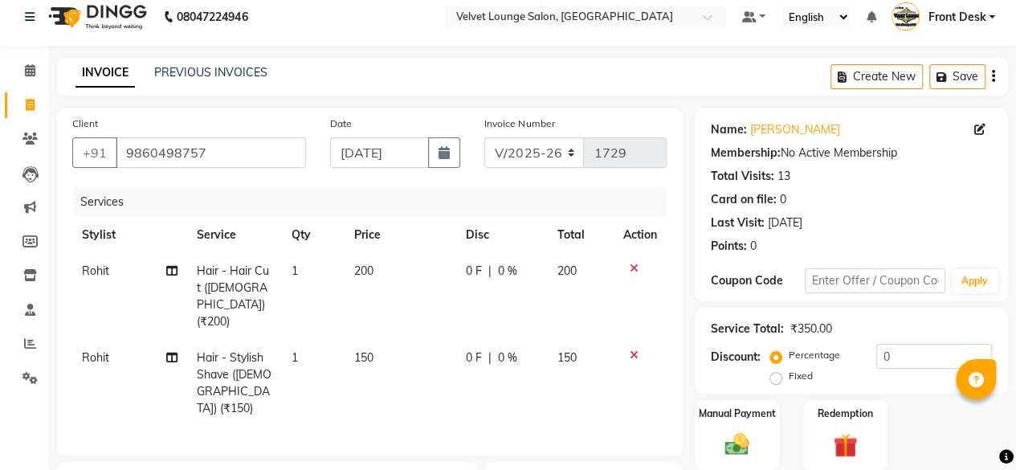
checkbox input "false"
click at [468, 349] on span "0 F" at bounding box center [474, 357] width 16 height 17
select select "42846"
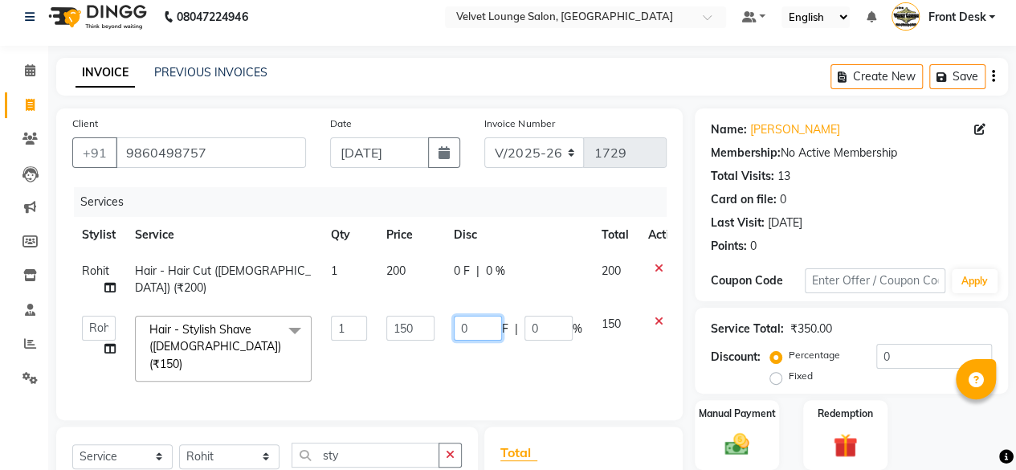
click at [460, 333] on input "0" at bounding box center [478, 327] width 48 height 25
type input "50"
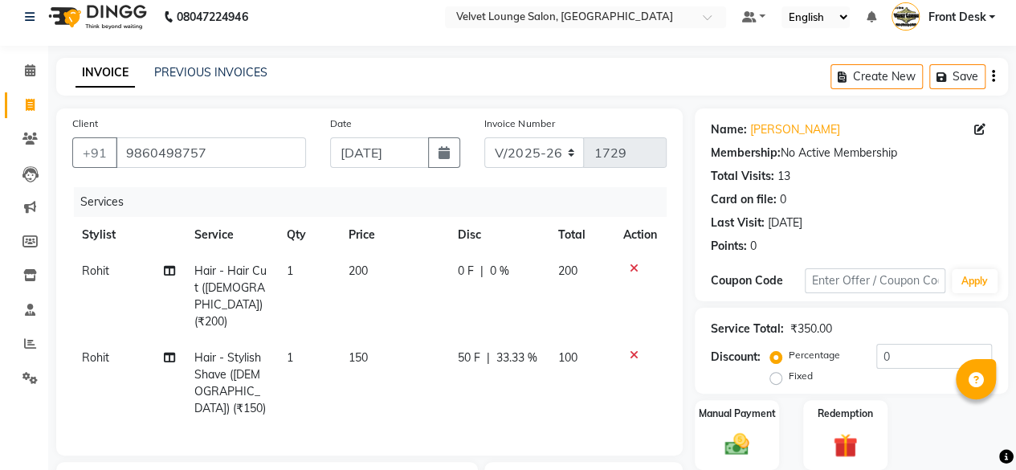
click at [454, 268] on td "0 F | 0 %" at bounding box center [498, 296] width 100 height 87
select select "42846"
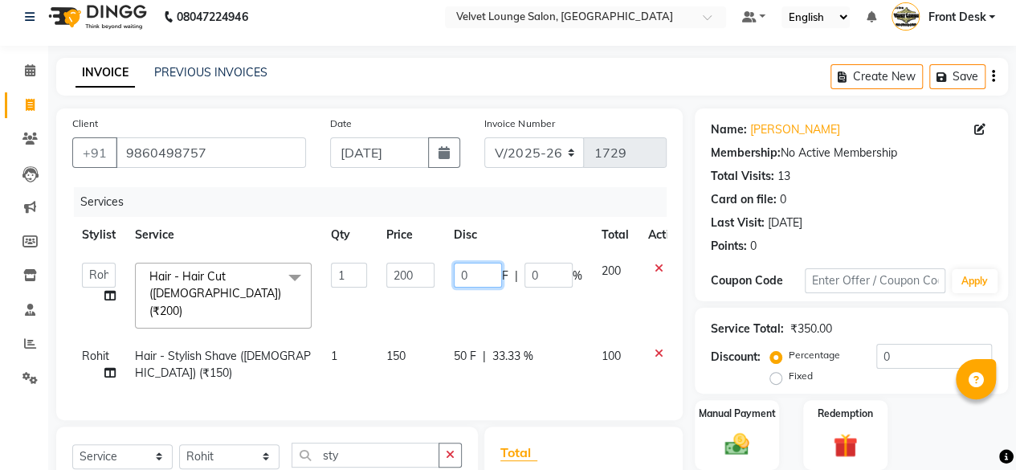
click at [456, 271] on input "0" at bounding box center [478, 275] width 48 height 25
type input "50"
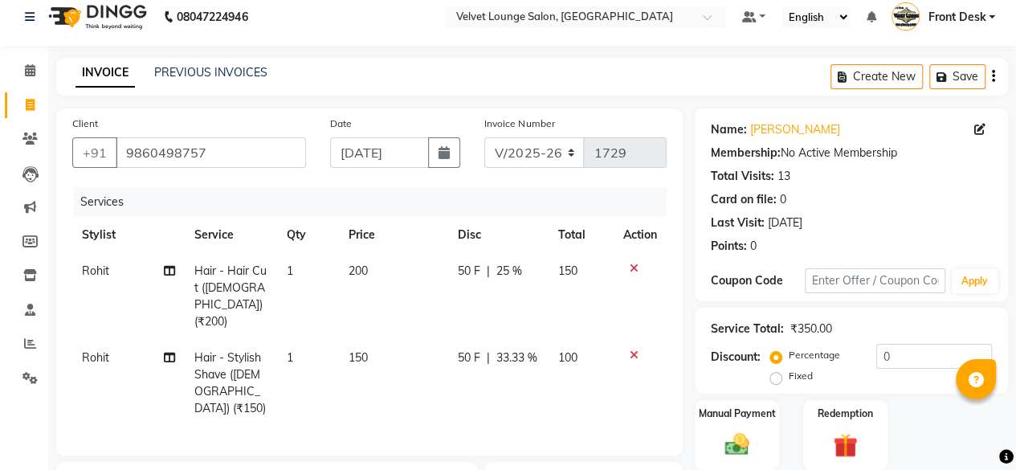
click at [649, 433] on div "Client +91 9860498757 Date 03-09-2025 Invoice Number V/2025 V/2025-26 1729 Serv…" at bounding box center [369, 386] width 650 height 556
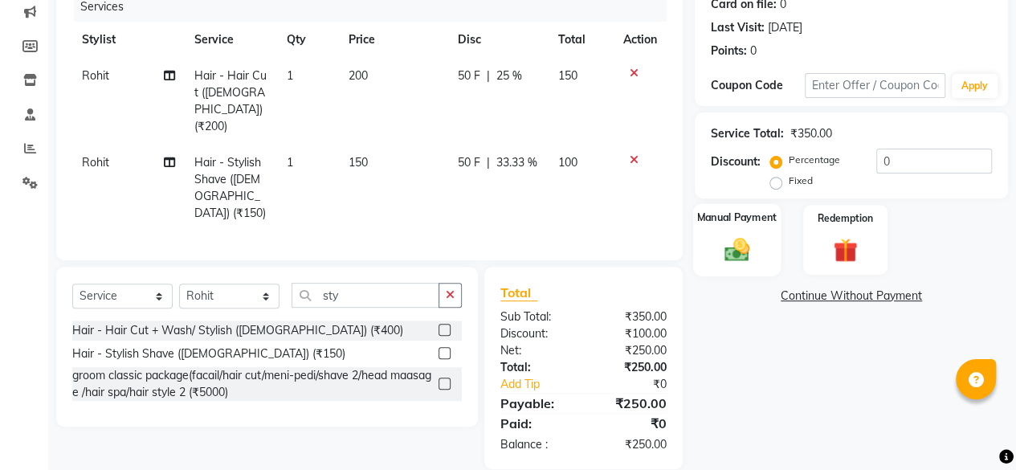
click at [729, 258] on img at bounding box center [736, 248] width 41 height 29
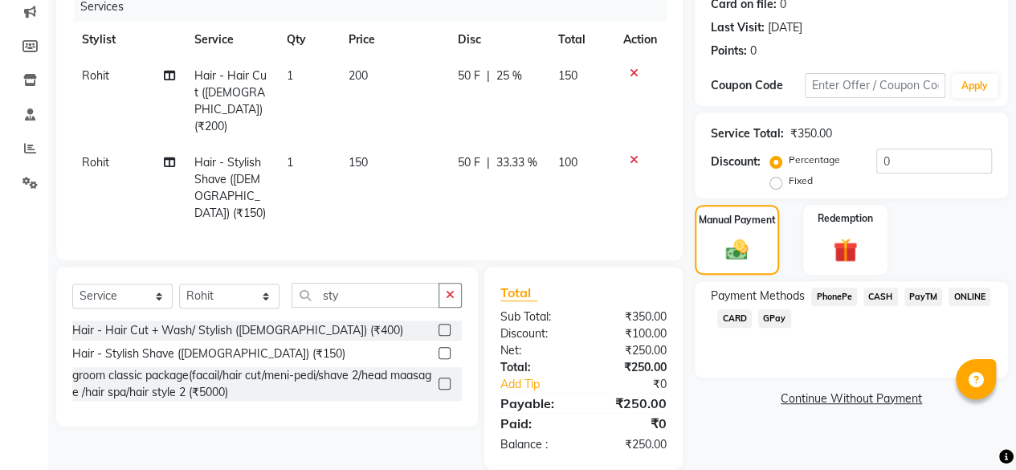
click at [843, 301] on span "PhonePe" at bounding box center [834, 296] width 46 height 18
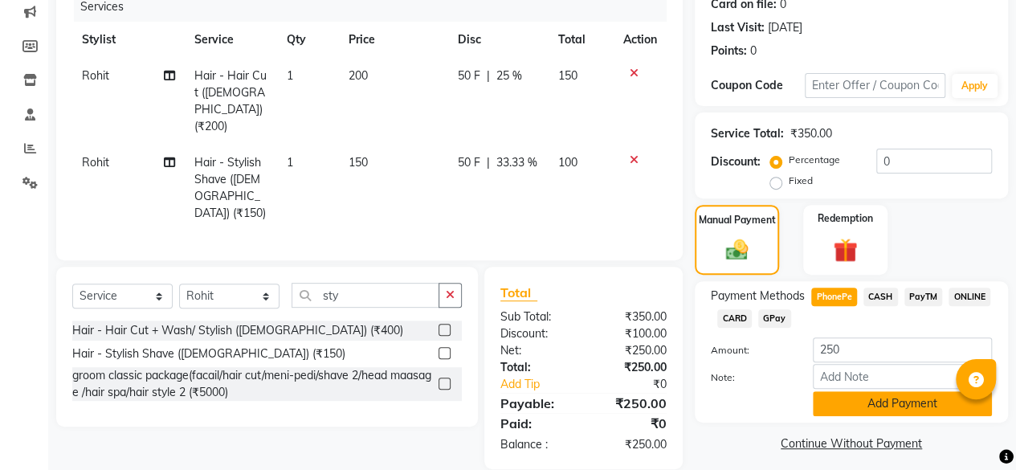
click at [877, 409] on button "Add Payment" at bounding box center [901, 403] width 179 height 25
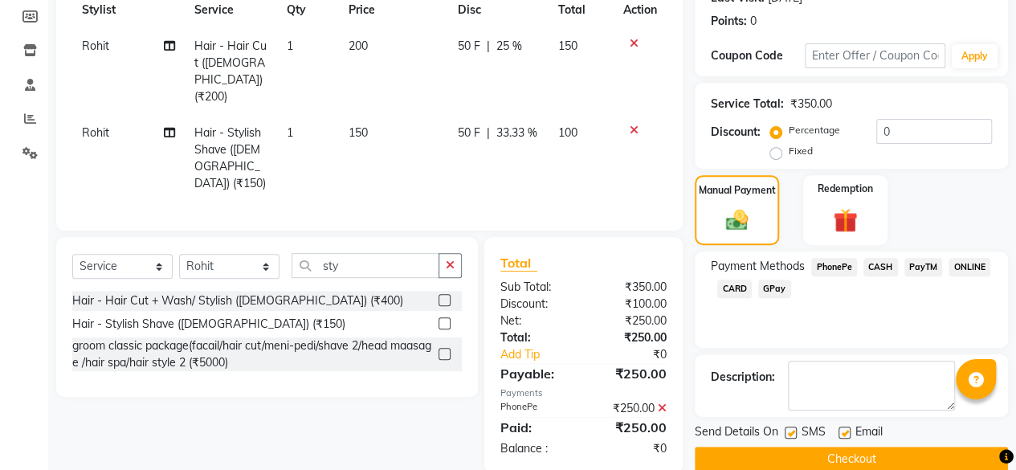
scroll to position [260, 0]
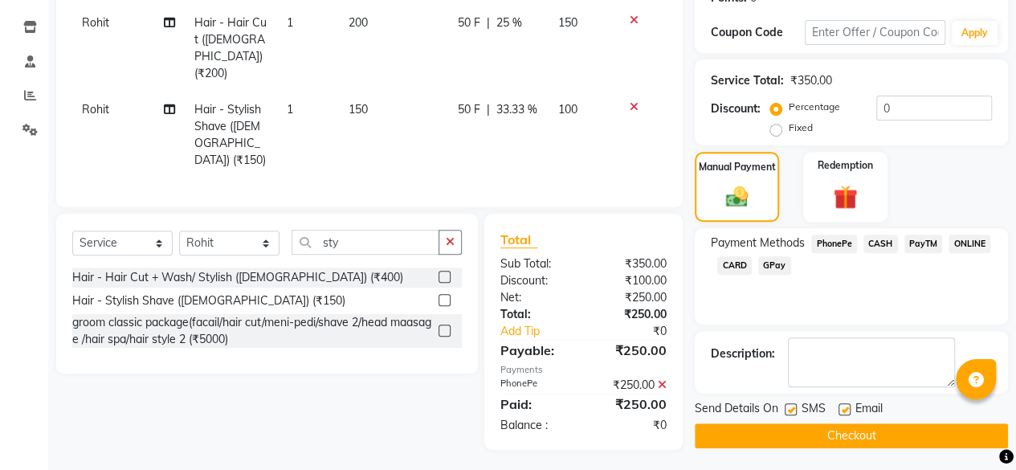
click at [856, 426] on button "Checkout" at bounding box center [850, 435] width 313 height 25
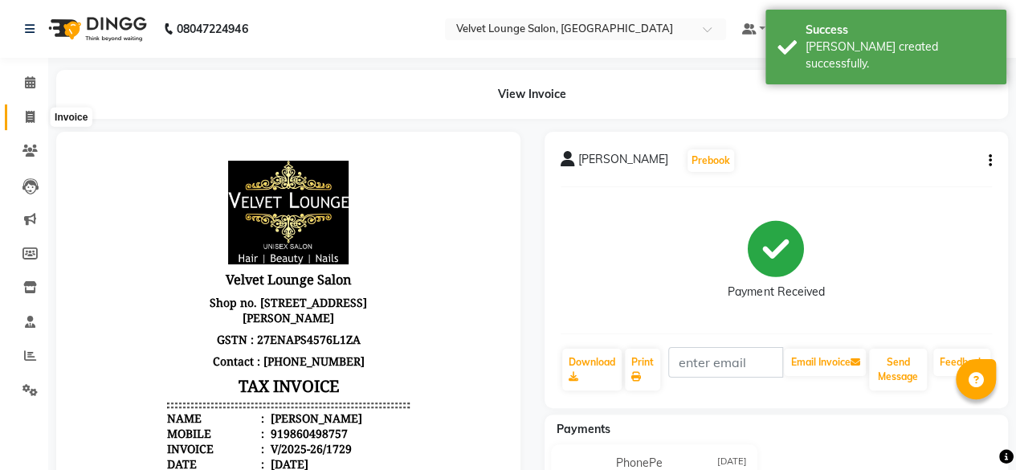
click at [31, 114] on icon at bounding box center [30, 117] width 9 height 12
select select "5962"
select select "service"
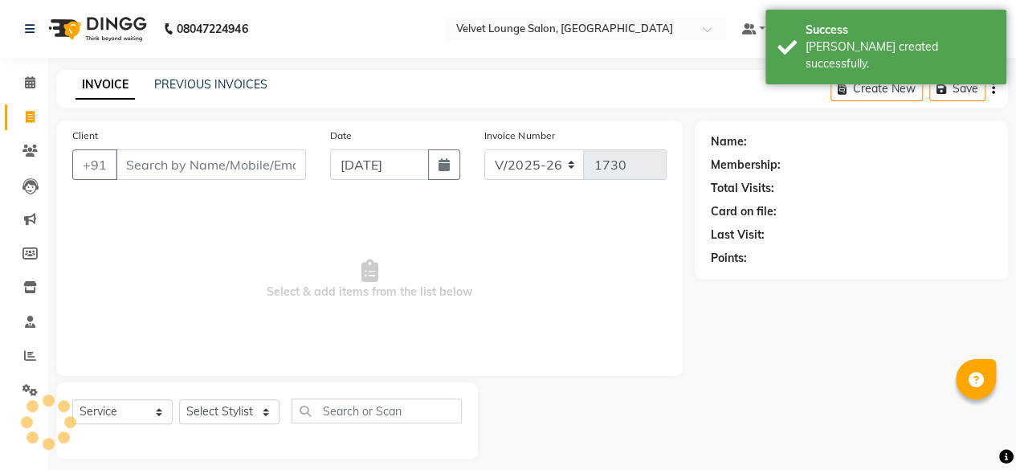
scroll to position [12, 0]
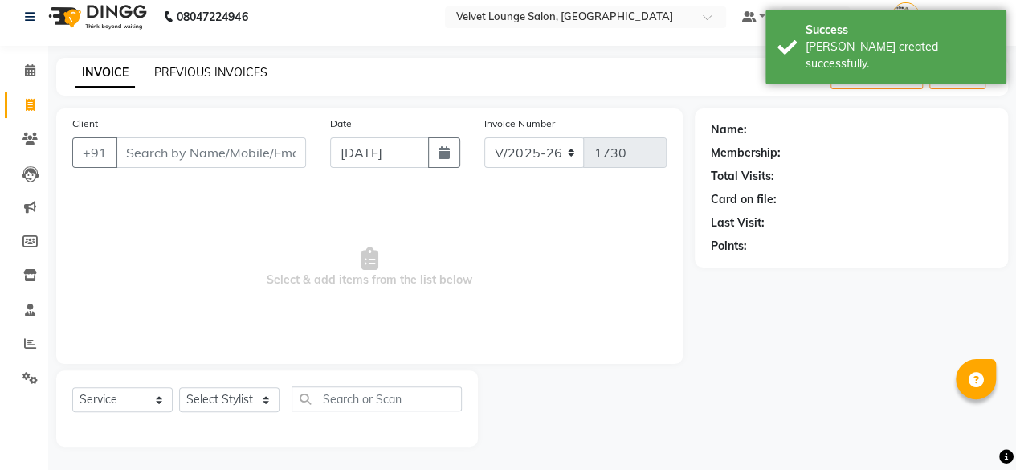
click at [190, 73] on link "PREVIOUS INVOICES" at bounding box center [210, 72] width 113 height 14
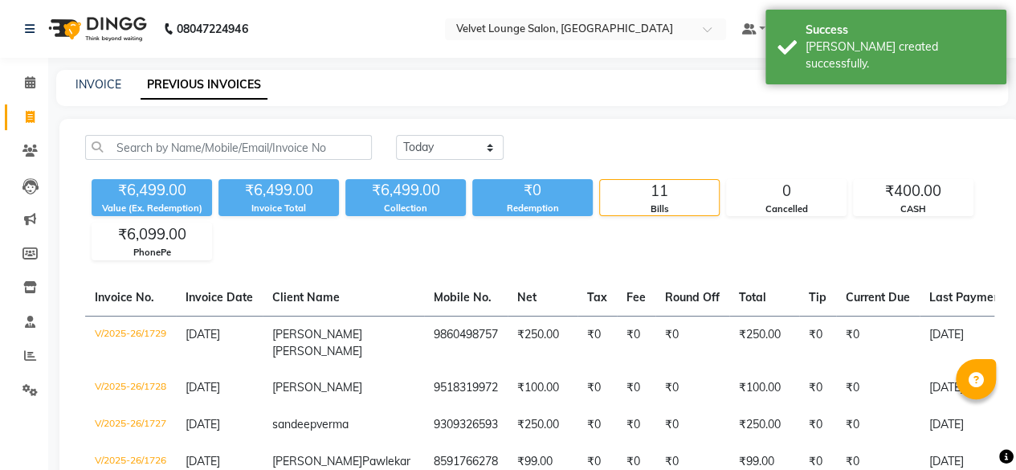
click at [475, 181] on div "₹0" at bounding box center [532, 190] width 120 height 22
click at [575, 140] on div "Today Yesterday Custom Range" at bounding box center [695, 147] width 598 height 25
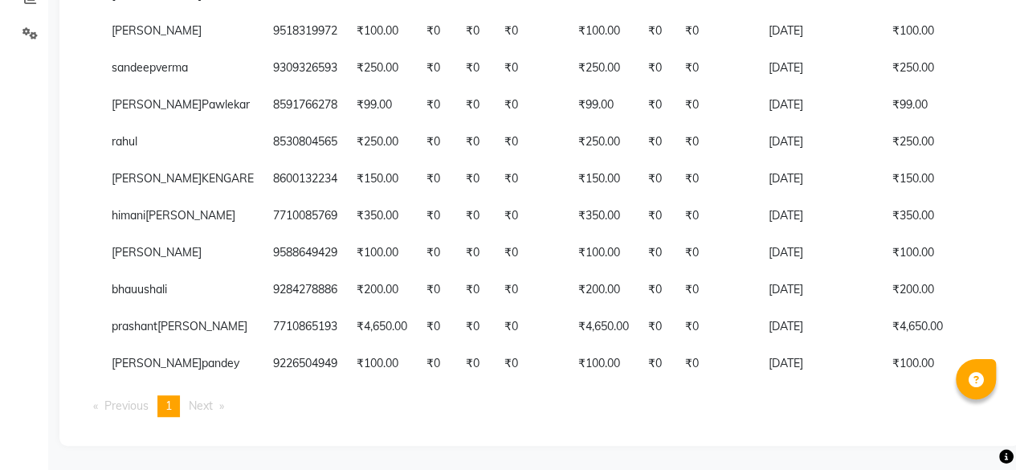
scroll to position [0, 128]
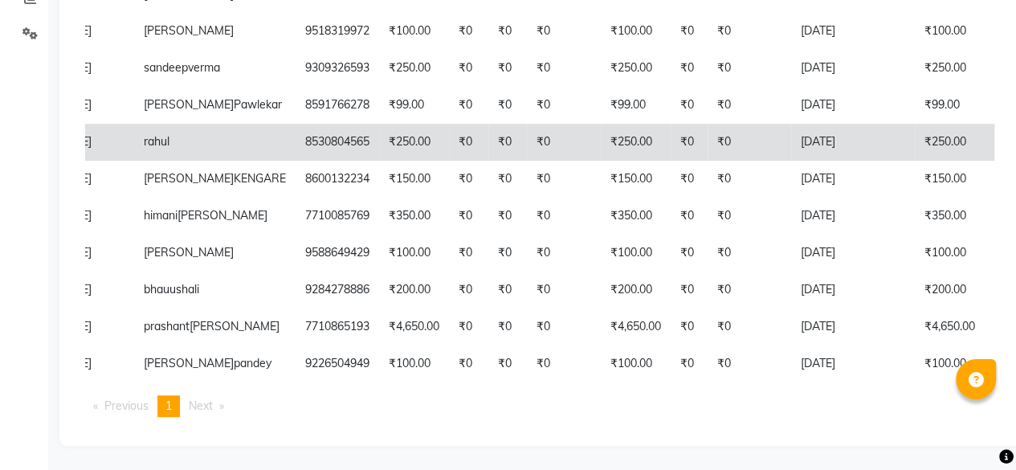
click at [791, 124] on td "[DATE]" at bounding box center [853, 142] width 124 height 37
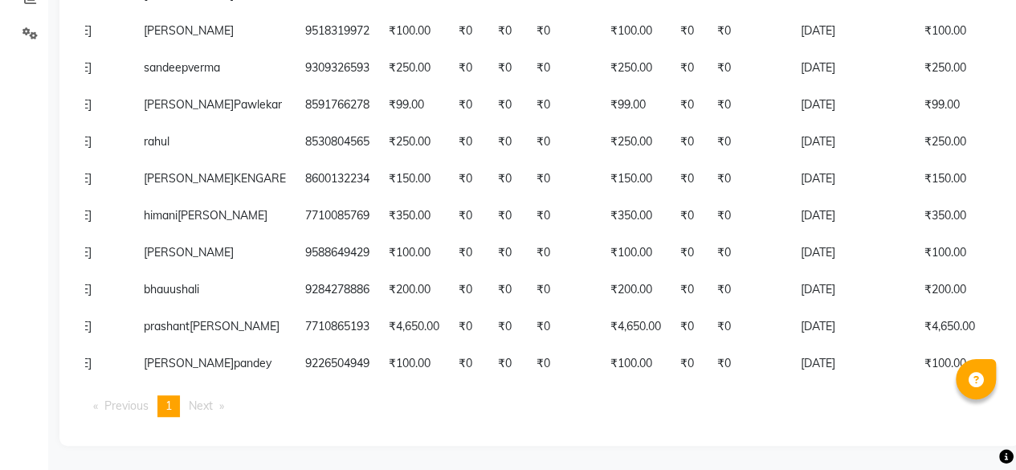
scroll to position [35, 0]
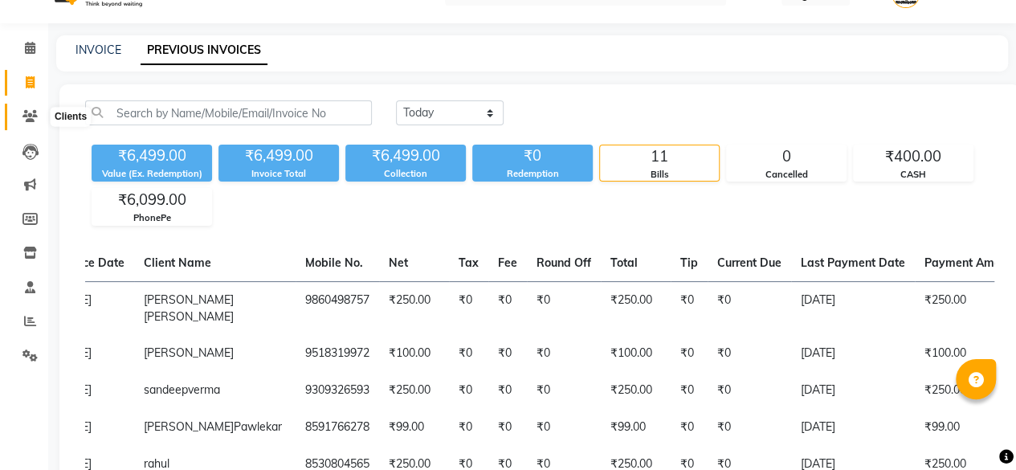
click at [18, 116] on span at bounding box center [30, 117] width 28 height 18
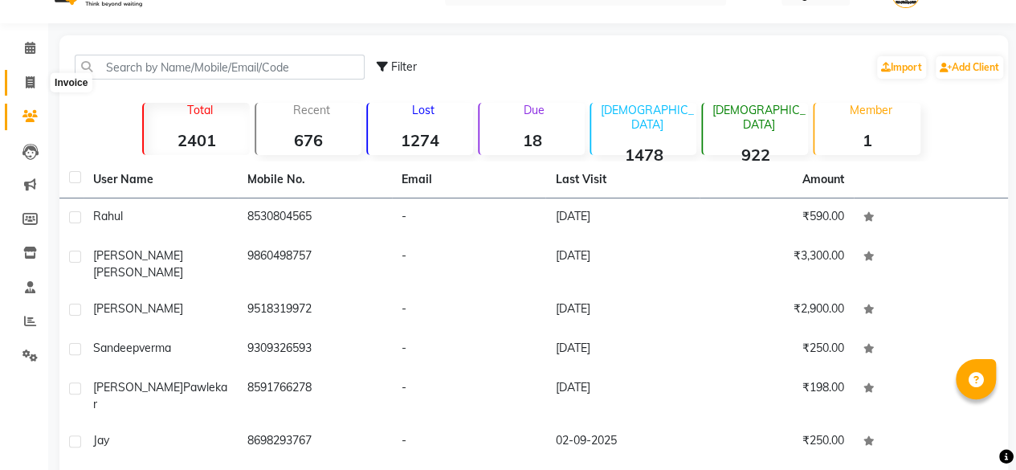
click at [26, 88] on icon at bounding box center [30, 82] width 9 height 12
select select "5962"
select select "service"
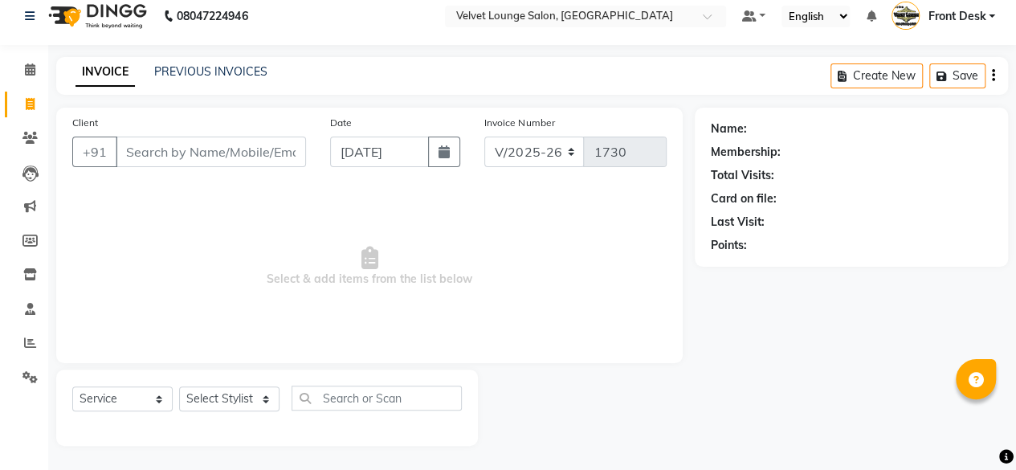
scroll to position [12, 0]
click at [202, 71] on link "PREVIOUS INVOICES" at bounding box center [210, 72] width 113 height 14
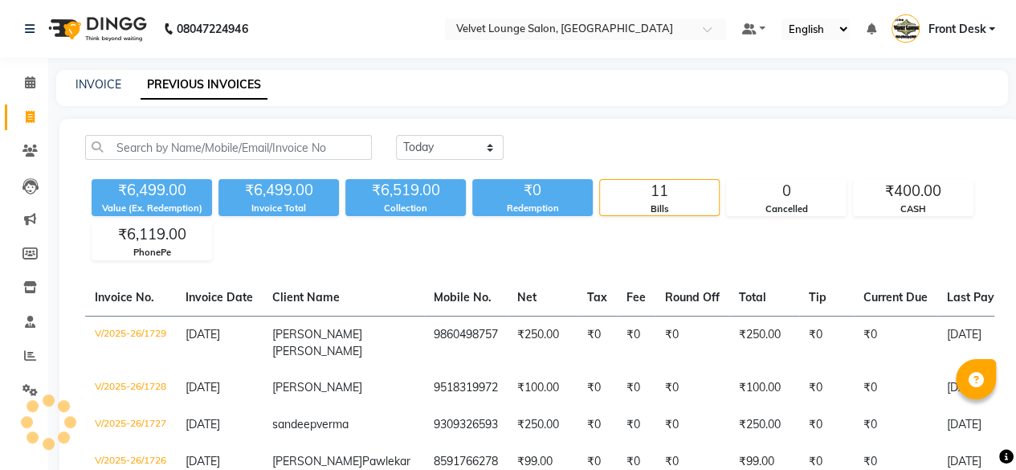
click at [585, 97] on div "INVOICE PREVIOUS INVOICES" at bounding box center [531, 88] width 951 height 36
click at [29, 352] on icon at bounding box center [30, 355] width 12 height 12
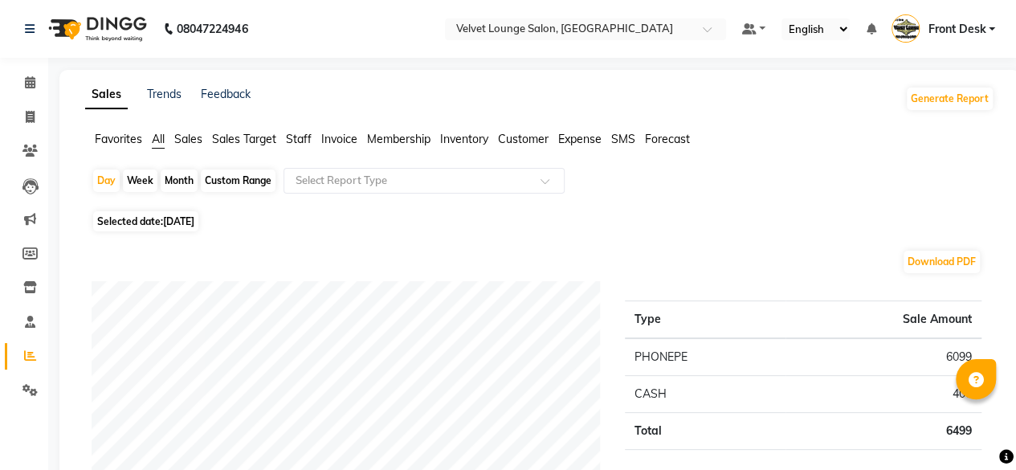
click at [156, 190] on div "Week" at bounding box center [140, 180] width 35 height 22
select select "9"
select select "2025"
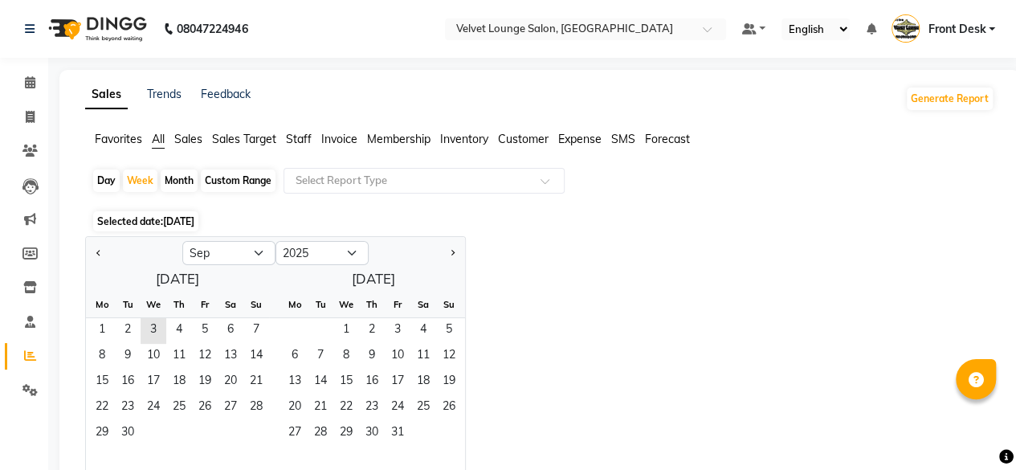
click at [174, 176] on div "Month" at bounding box center [179, 180] width 37 height 22
select select "9"
select select "2025"
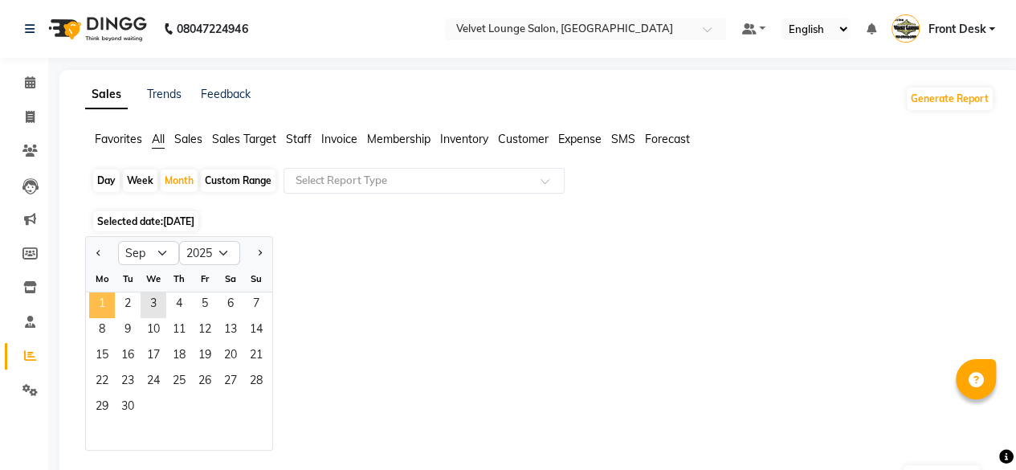
click at [90, 306] on span "1" at bounding box center [102, 305] width 26 height 26
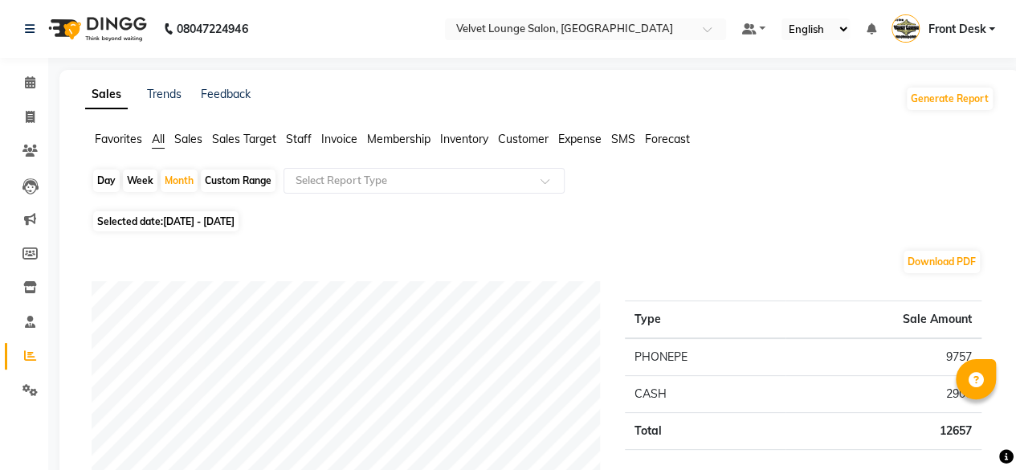
click at [299, 139] on span "Staff" at bounding box center [299, 139] width 26 height 14
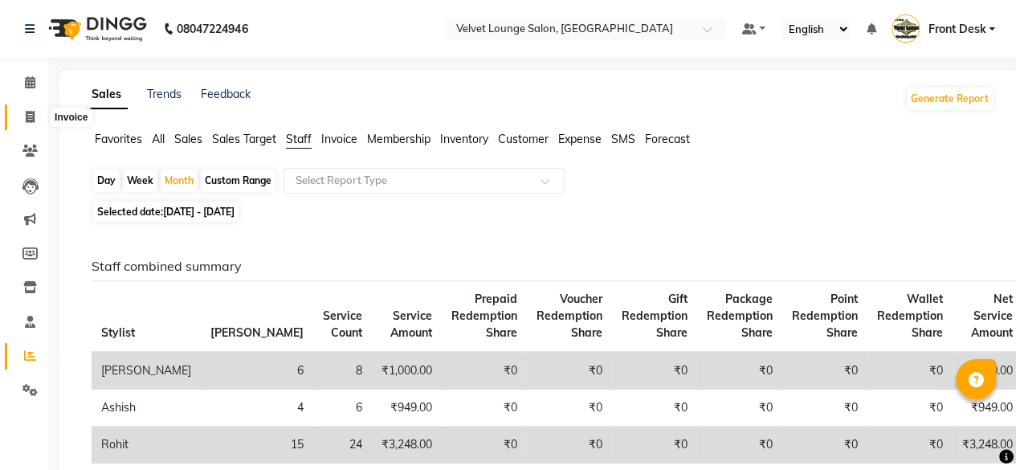
click at [32, 113] on icon at bounding box center [30, 117] width 9 height 12
select select "service"
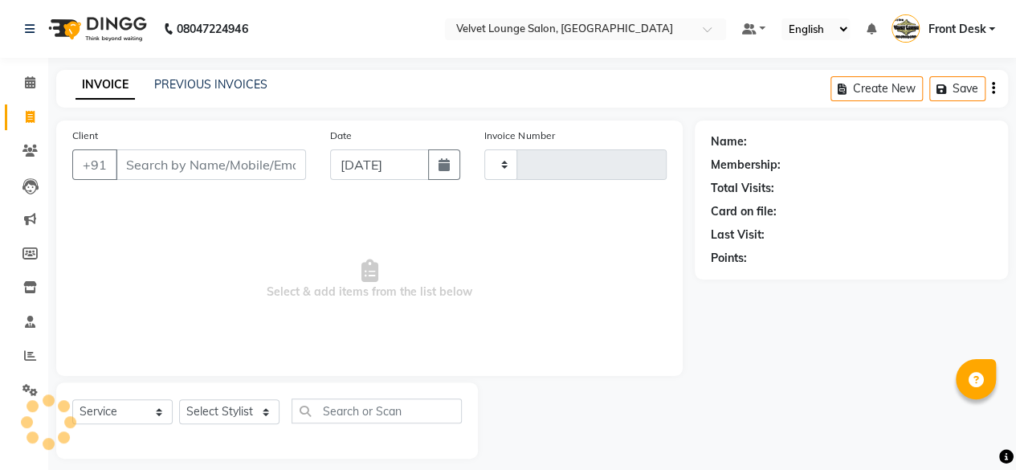
scroll to position [12, 0]
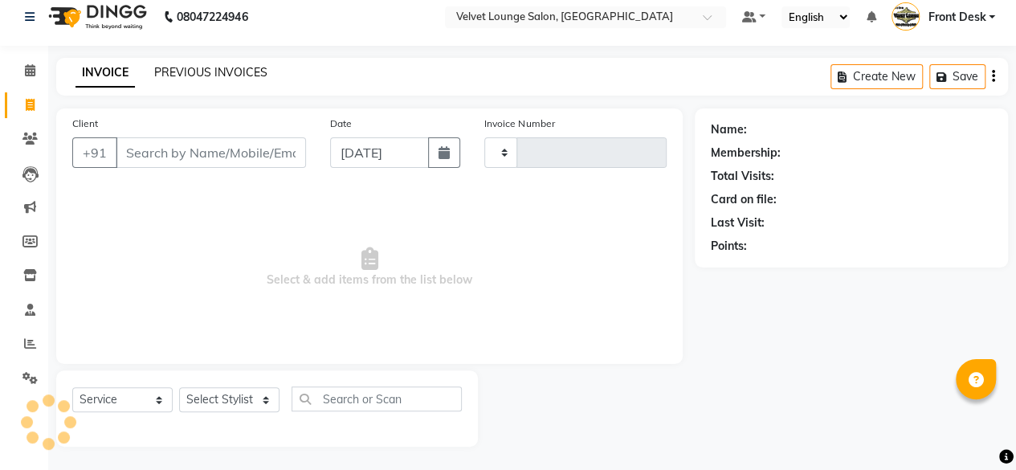
type input "1730"
select select "5962"
click at [234, 74] on link "PREVIOUS INVOICES" at bounding box center [210, 72] width 113 height 14
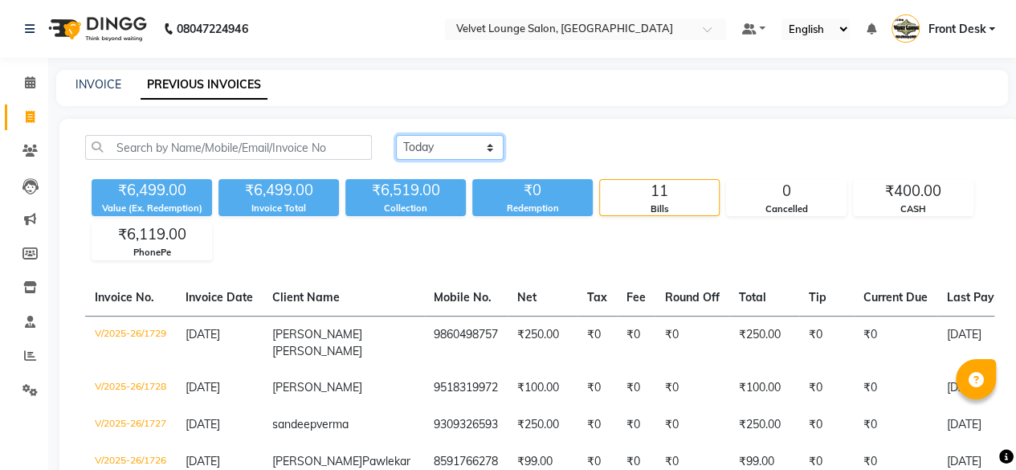
click at [425, 149] on select "Today Yesterday Custom Range" at bounding box center [450, 147] width 108 height 25
click at [396, 135] on select "Today Yesterday Custom Range" at bounding box center [450, 147] width 108 height 25
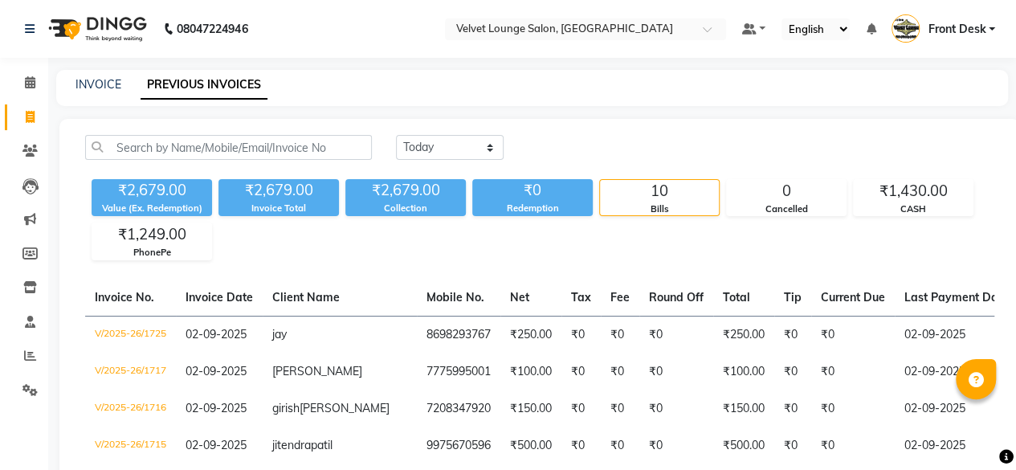
click at [708, 140] on div "Today Yesterday Custom Range" at bounding box center [695, 147] width 598 height 25
click at [420, 152] on select "Today Yesterday Custom Range" at bounding box center [450, 147] width 108 height 25
select select "today"
click at [396, 135] on select "Today Yesterday Custom Range" at bounding box center [450, 147] width 108 height 25
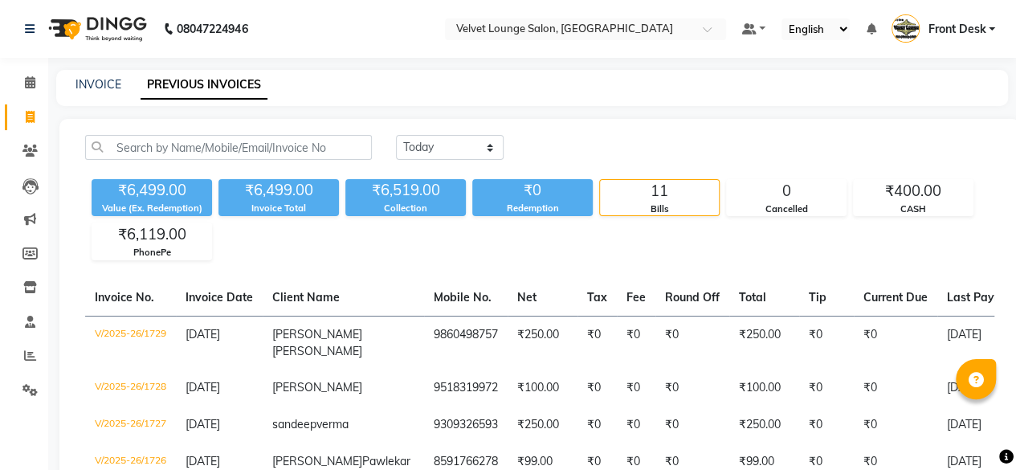
click at [982, 27] on span "Front Desk" at bounding box center [956, 29] width 58 height 17
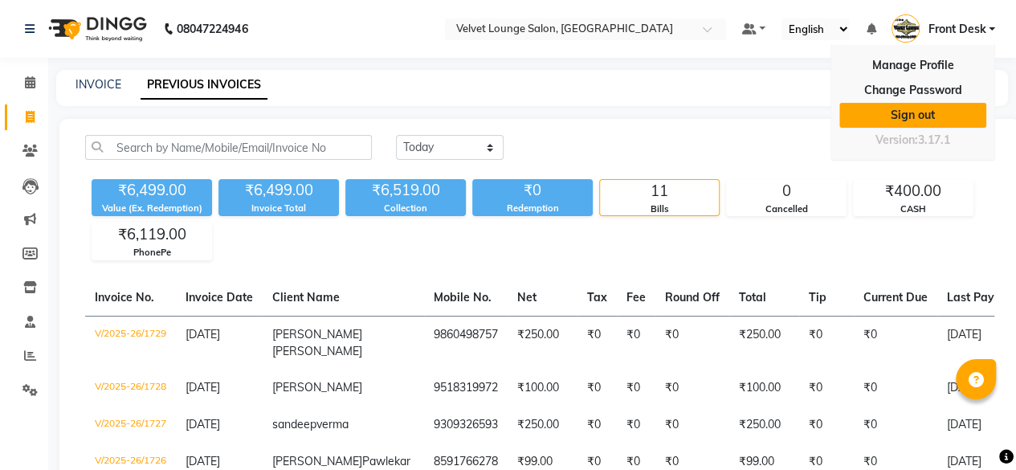
click at [904, 110] on link "Sign out" at bounding box center [912, 115] width 147 height 25
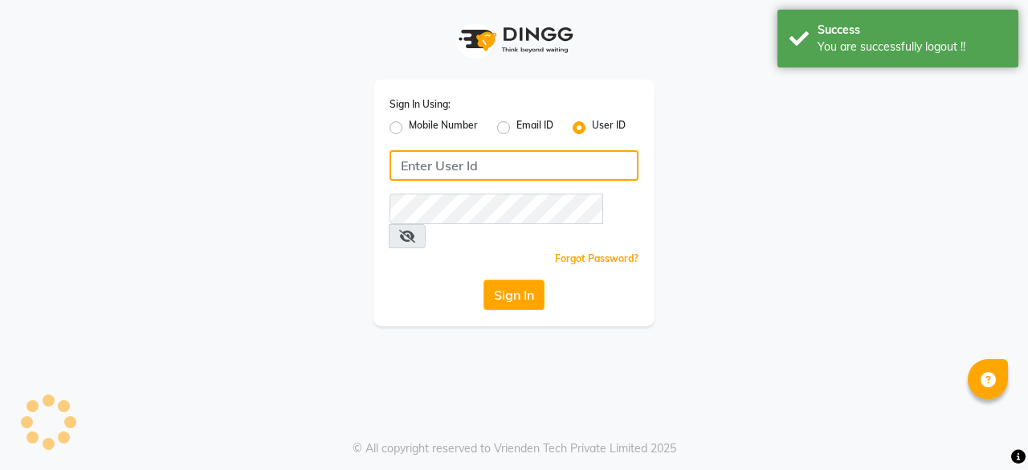
type input "7400009327"
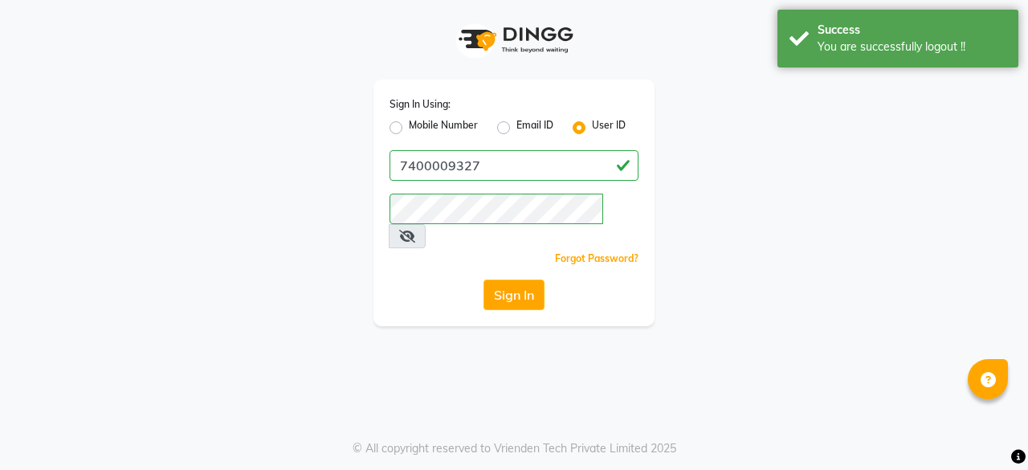
click at [409, 124] on label "Mobile Number" at bounding box center [443, 127] width 69 height 19
click at [409, 124] on input "Mobile Number" at bounding box center [414, 123] width 10 height 10
radio input "true"
radio input "false"
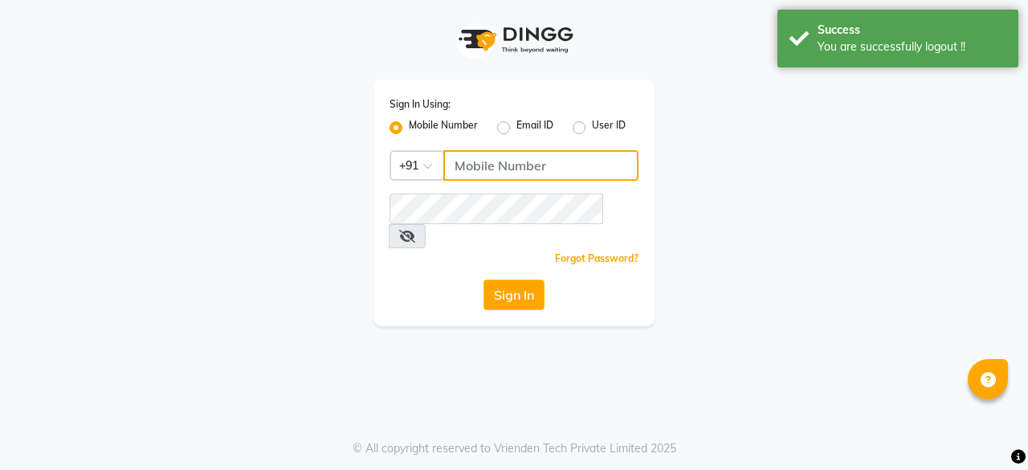
click at [525, 170] on input "Username" at bounding box center [540, 165] width 195 height 31
type input "7777092199"
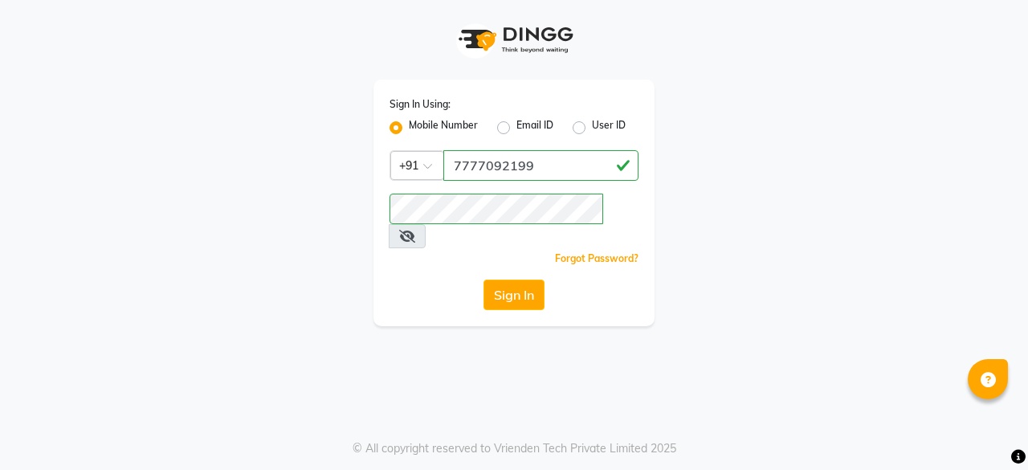
click at [406, 279] on div "Sign In" at bounding box center [513, 294] width 249 height 31
click at [534, 279] on button "Sign In" at bounding box center [513, 294] width 61 height 31
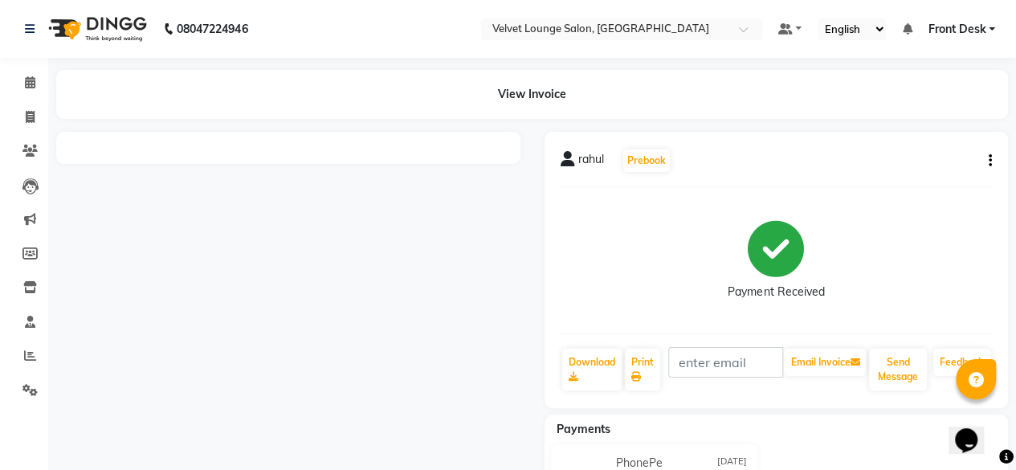
click at [986, 160] on button "button" at bounding box center [987, 161] width 10 height 17
click at [935, 176] on div "Edit Invoice" at bounding box center [909, 171] width 110 height 20
select select "service"
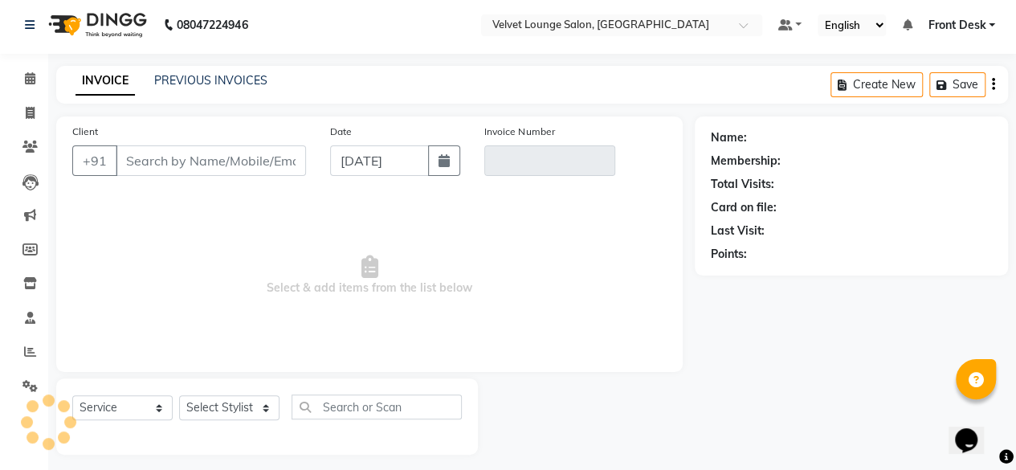
scroll to position [12, 0]
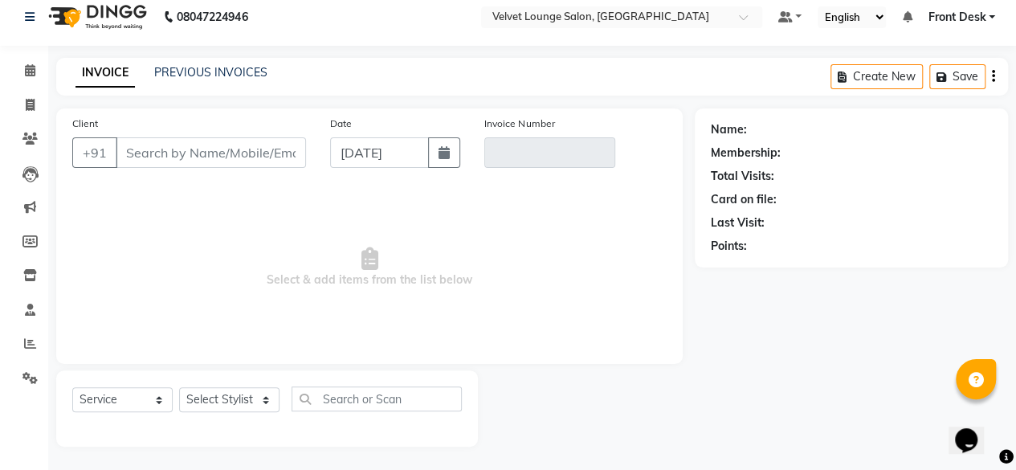
type input "8530804565"
type input "V/2025-26/1724"
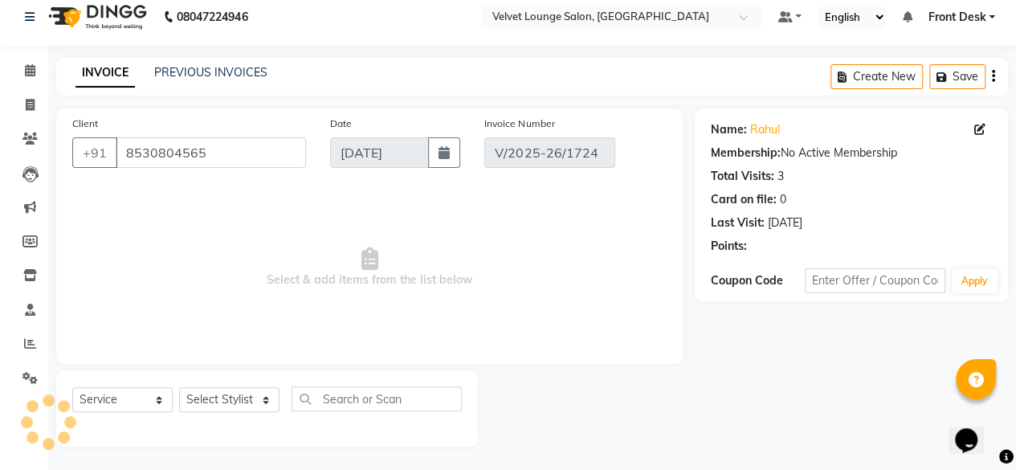
select select "select"
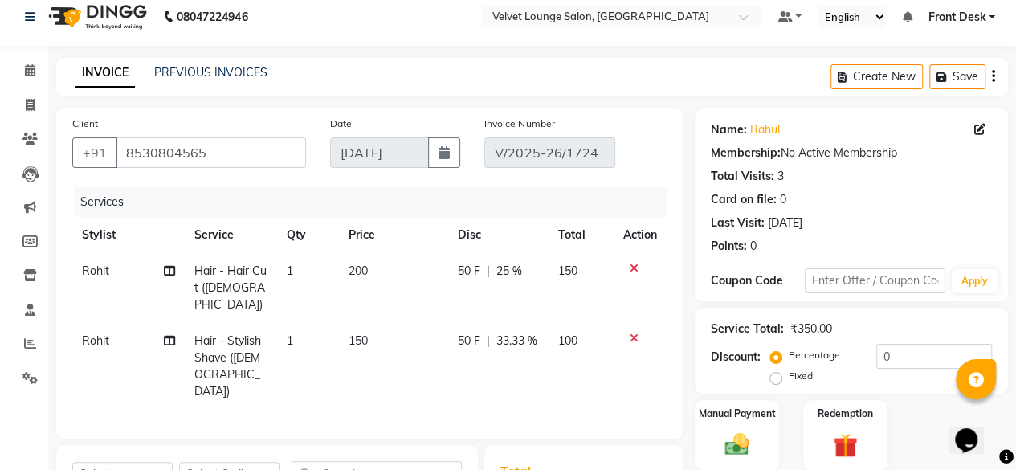
scroll to position [207, 0]
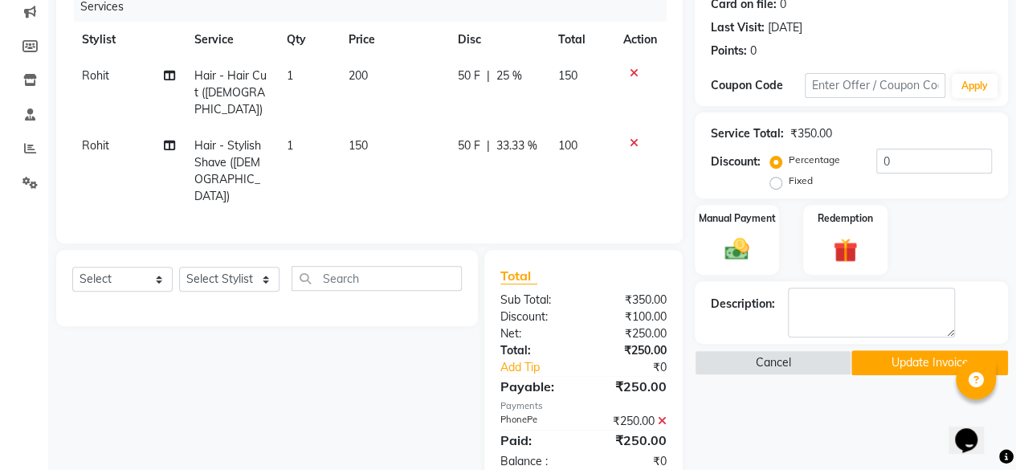
click at [663, 415] on icon at bounding box center [661, 420] width 9 height 11
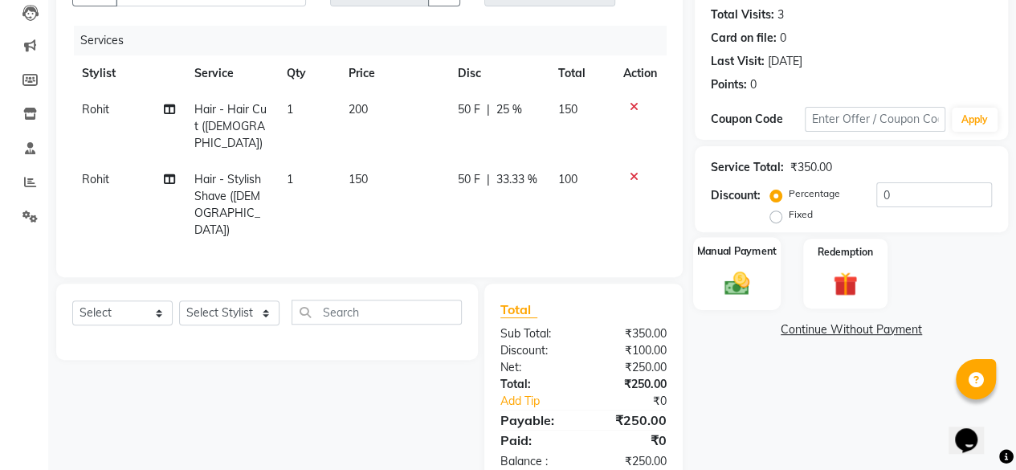
click at [708, 297] on div "Manual Payment" at bounding box center [737, 273] width 88 height 73
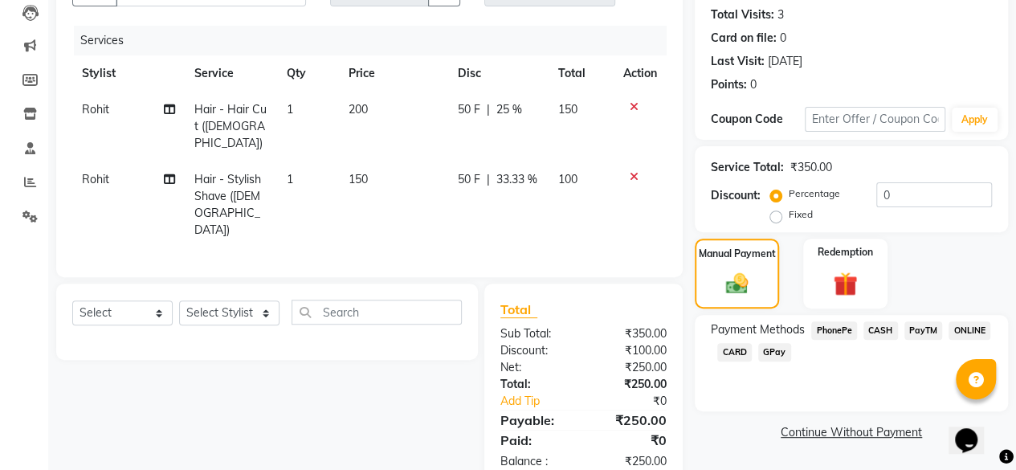
click at [825, 328] on span "PhonePe" at bounding box center [834, 330] width 46 height 18
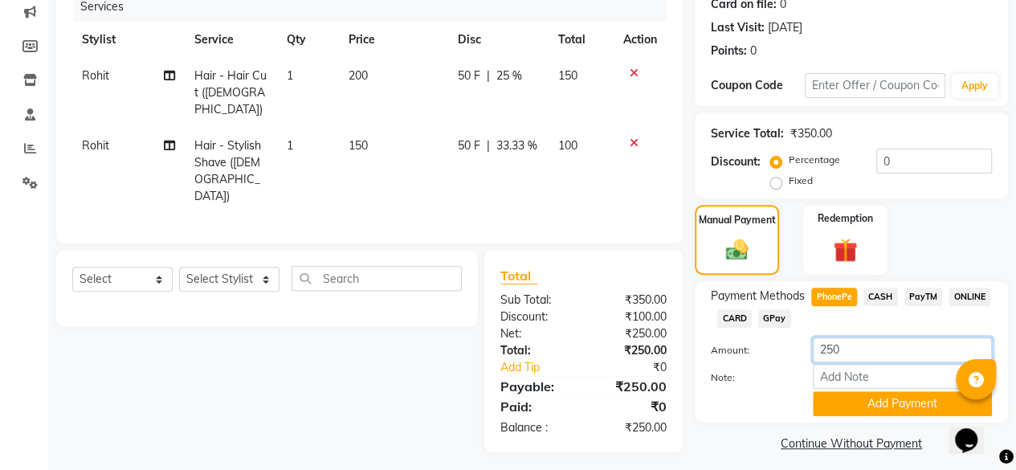
click at [834, 354] on input "250" at bounding box center [901, 349] width 179 height 25
type input "270"
click at [857, 404] on button "Add Payment" at bounding box center [901, 403] width 179 height 25
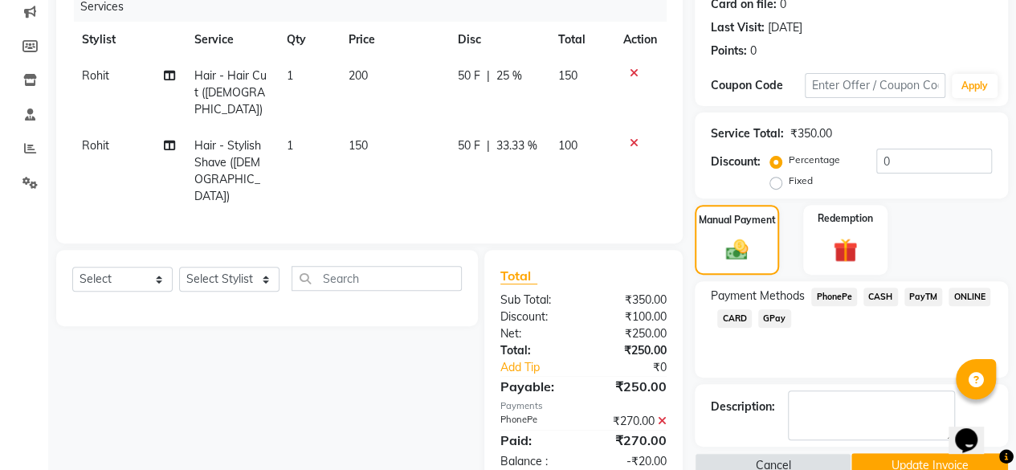
click at [649, 469] on span "Add as Tip" at bounding box center [643, 475] width 47 height 11
click at [901, 455] on button "Update Invoice" at bounding box center [929, 465] width 157 height 25
